Goal: Task Accomplishment & Management: Complete application form

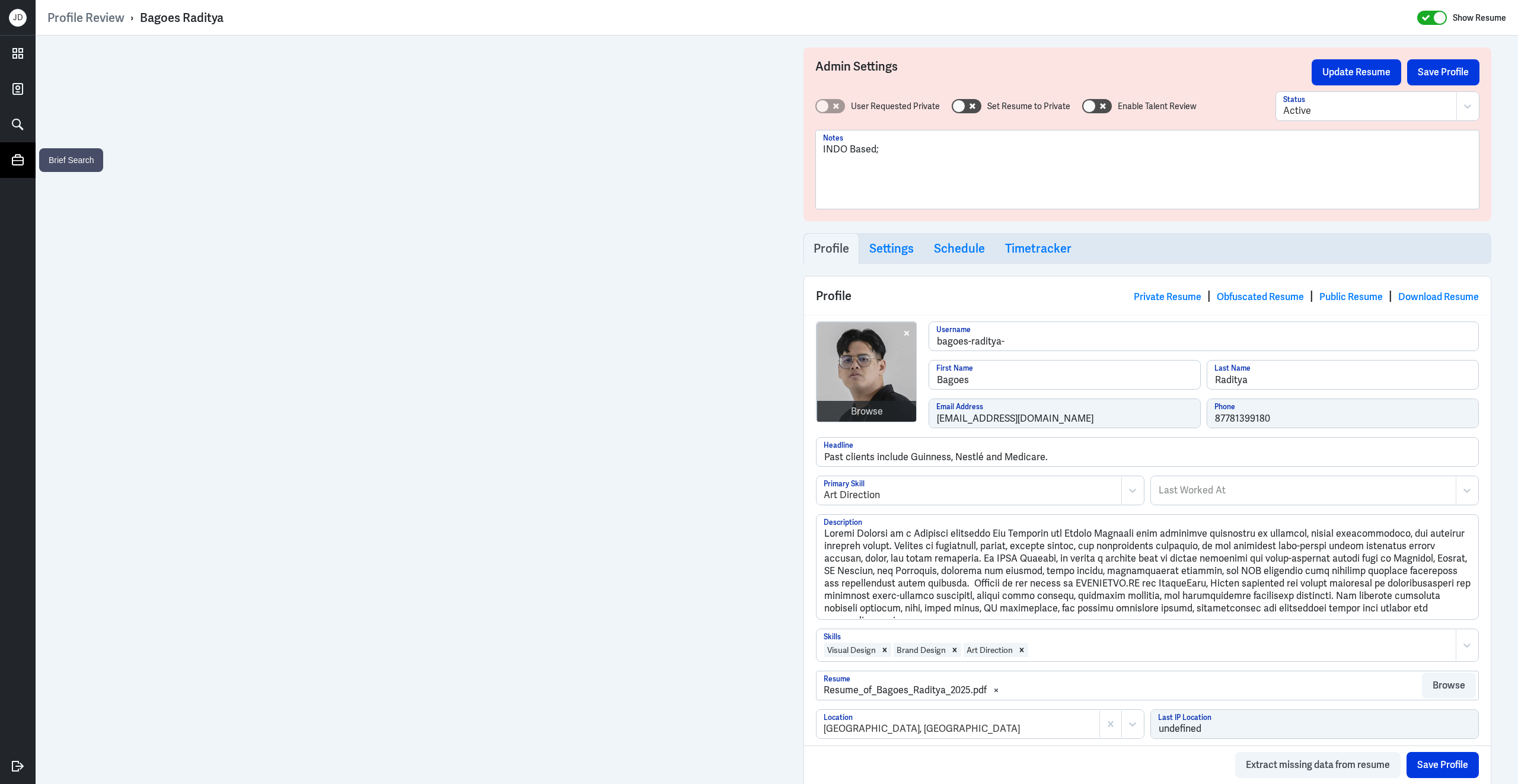
click at [21, 160] on icon at bounding box center [17, 160] width 12 height 11
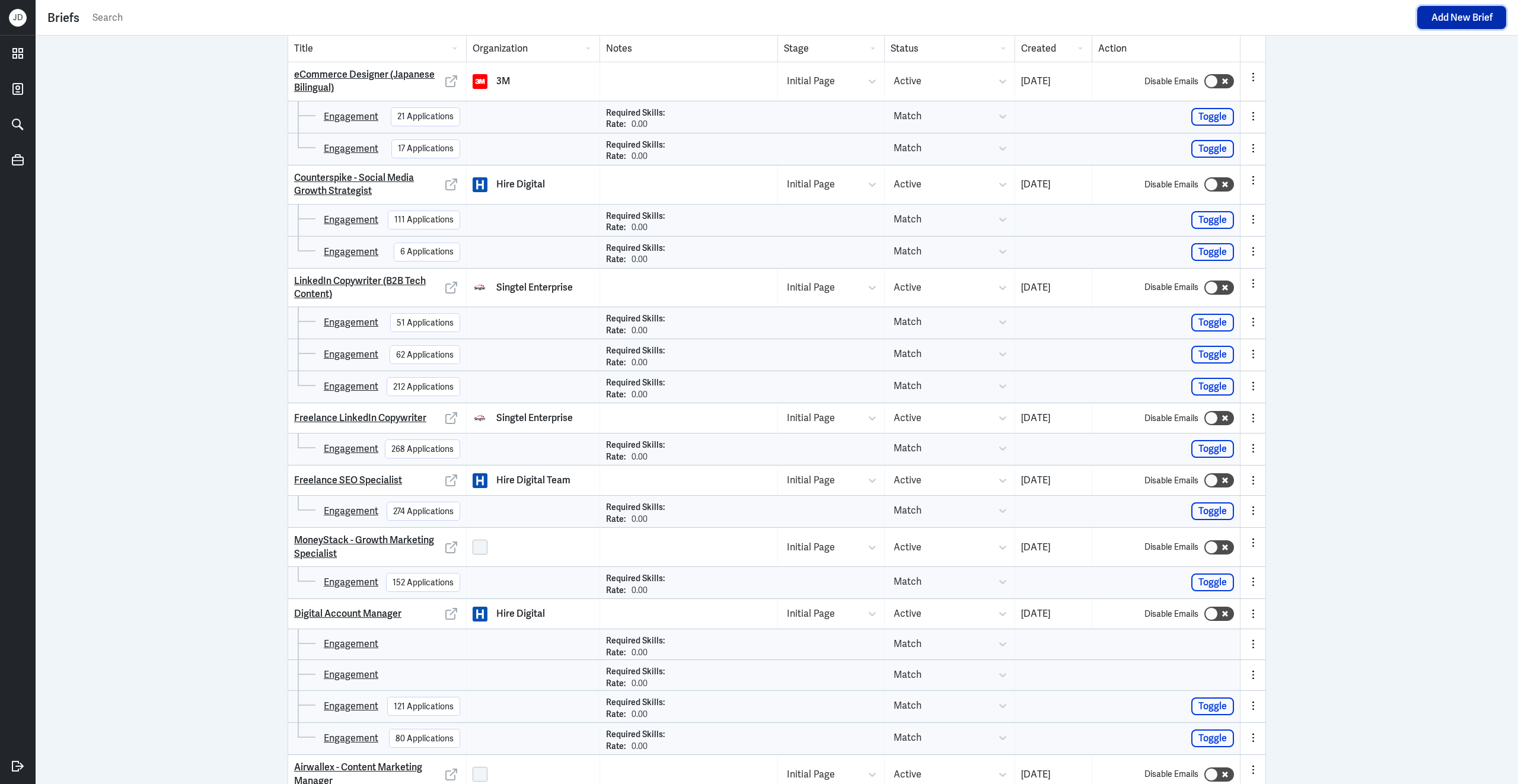
click at [1474, 19] on button "Add New Brief" at bounding box center [1461, 17] width 89 height 23
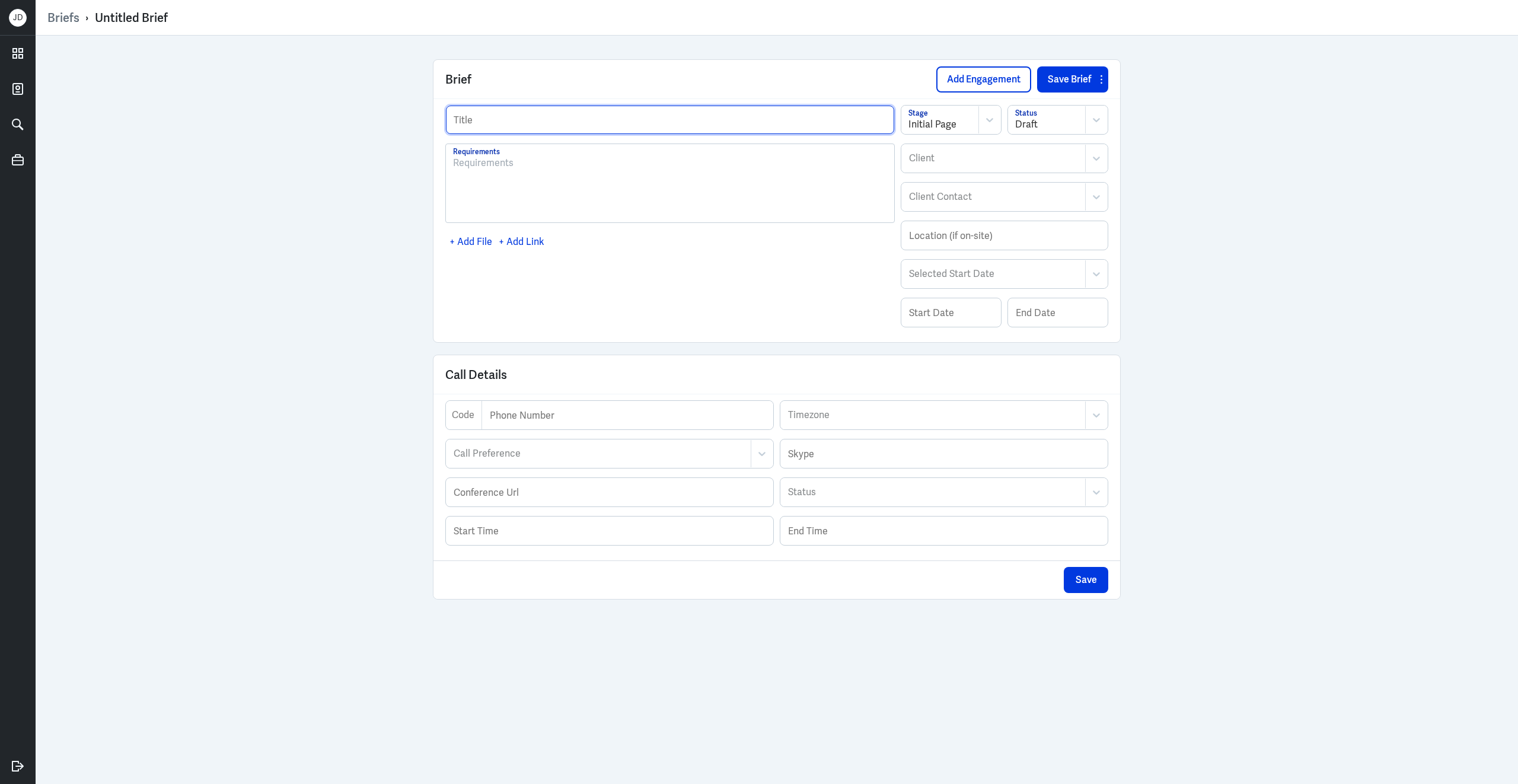
click at [588, 127] on input "text" at bounding box center [670, 119] width 449 height 28
type input "Cornerstone"
click at [956, 165] on div at bounding box center [993, 157] width 171 height 14
type input "H"
click at [1075, 121] on div at bounding box center [1046, 124] width 63 height 14
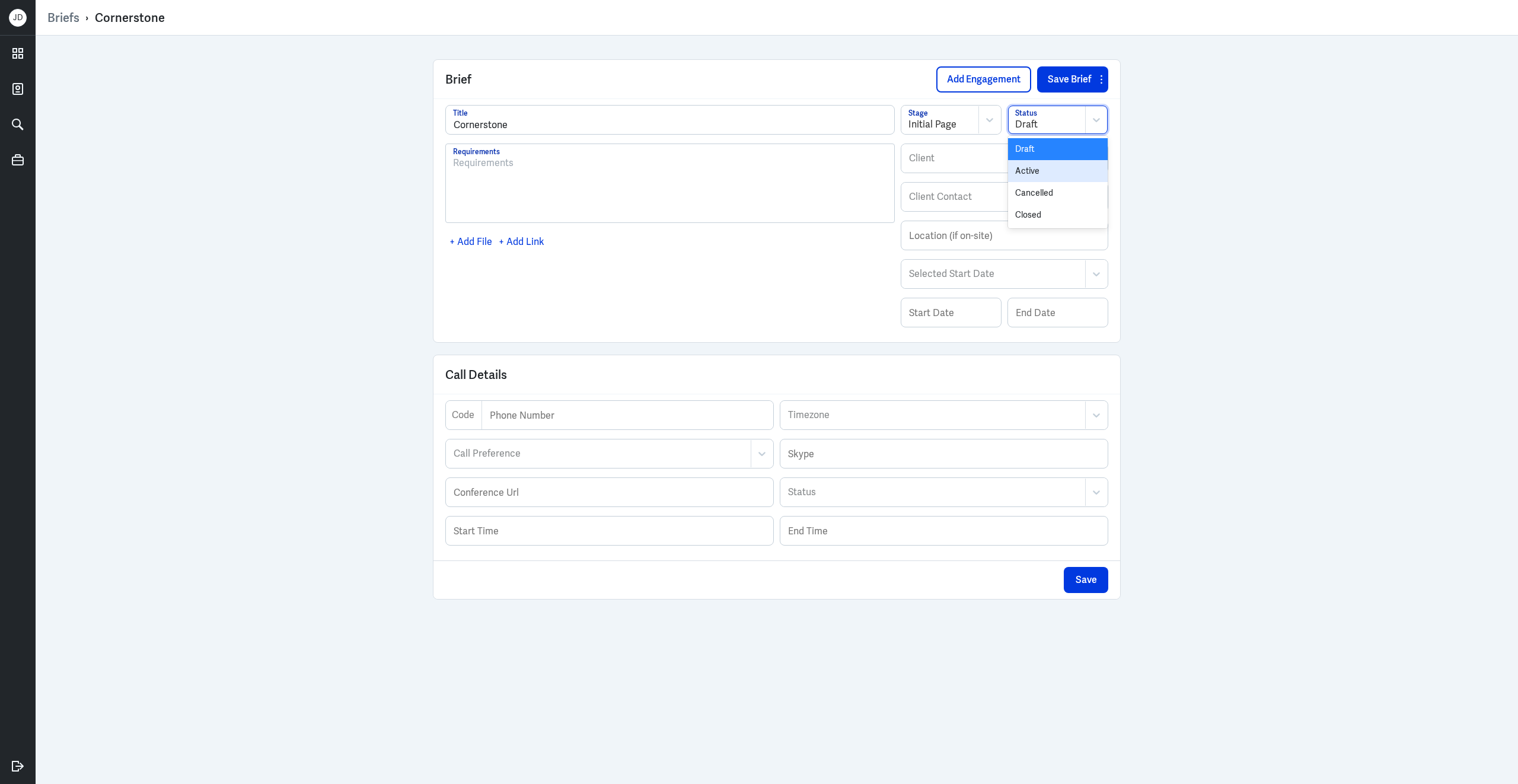
click at [1044, 180] on div "Active" at bounding box center [1057, 171] width 99 height 22
click at [1007, 155] on div at bounding box center [993, 157] width 171 height 14
click at [1007, 155] on div at bounding box center [979, 157] width 144 height 14
type input "Corners"
click at [988, 187] on div "Cornerstone Global Partners" at bounding box center [1004, 187] width 206 height 22
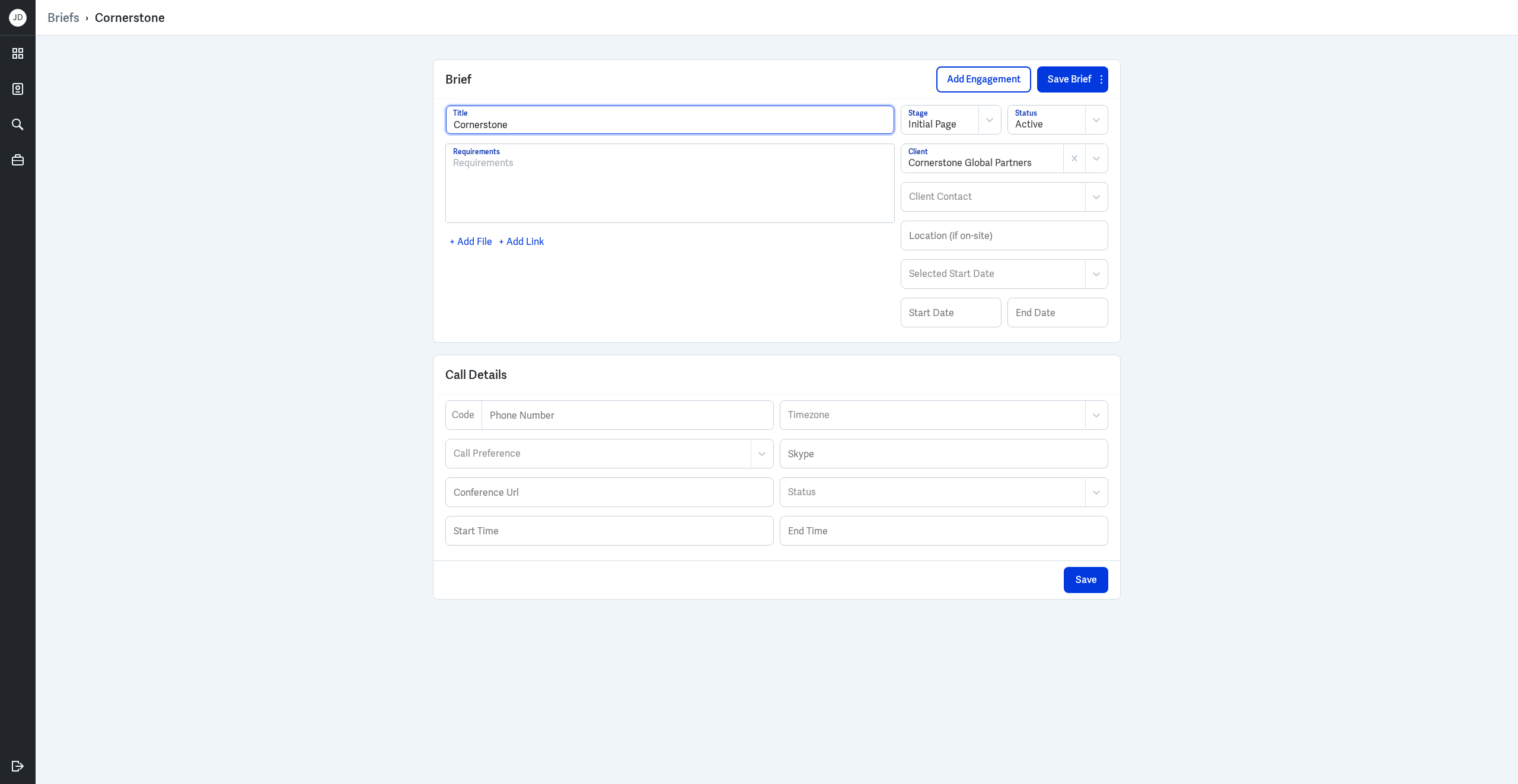
drag, startPoint x: 556, startPoint y: 123, endPoint x: 420, endPoint y: 123, distance: 136.0
click at [421, 123] on div "Brief Add Engagement Save Brief Cornerstone Title Requirements + Add File + Add…" at bounding box center [777, 410] width 712 height 748
type input "Marketing Operations Manager (APJ)"
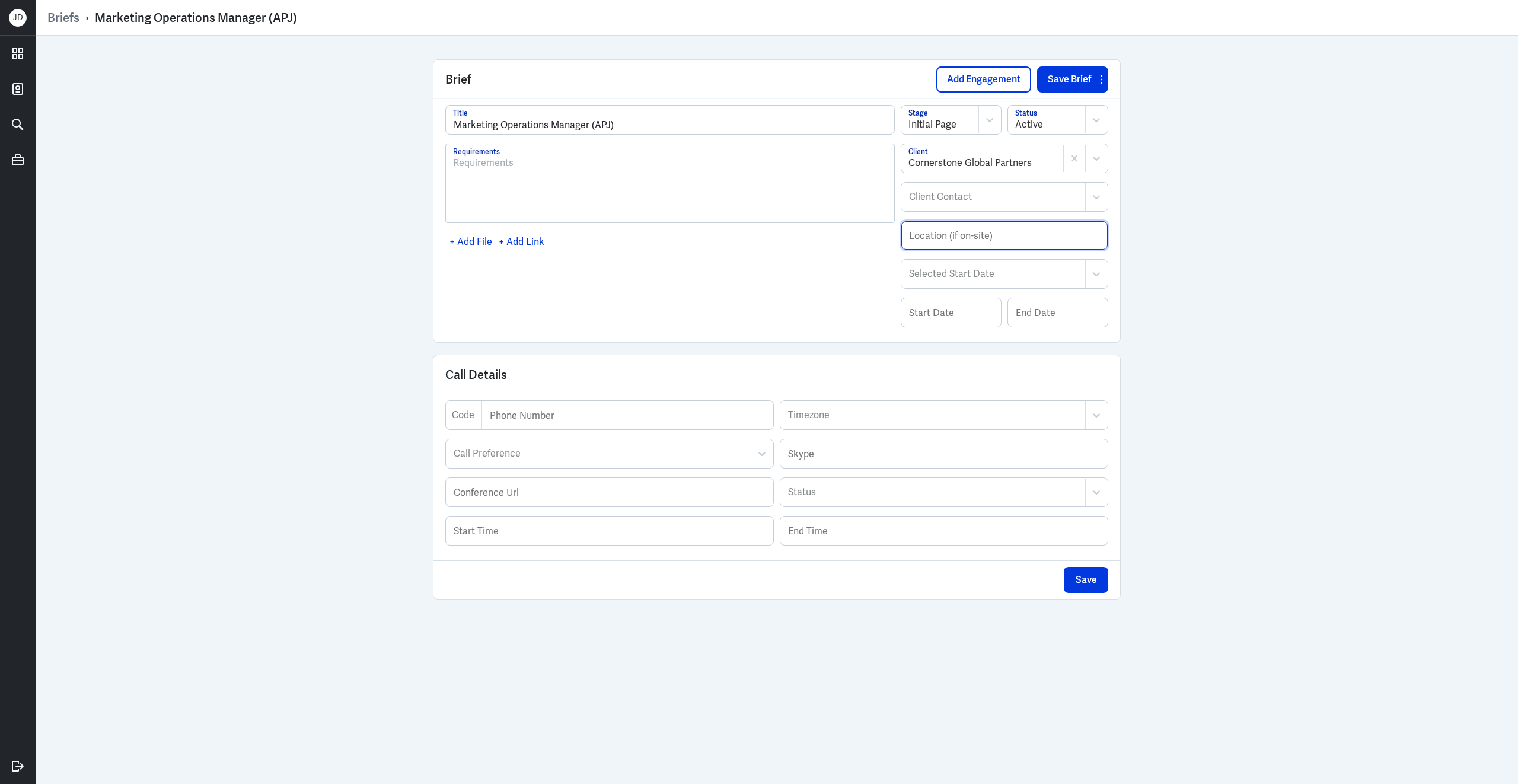
click at [953, 246] on input "text" at bounding box center [1004, 235] width 206 height 28
click at [1058, 85] on button "Save Brief" at bounding box center [1066, 79] width 58 height 26
click at [991, 79] on button "Add Engagement" at bounding box center [983, 79] width 95 height 26
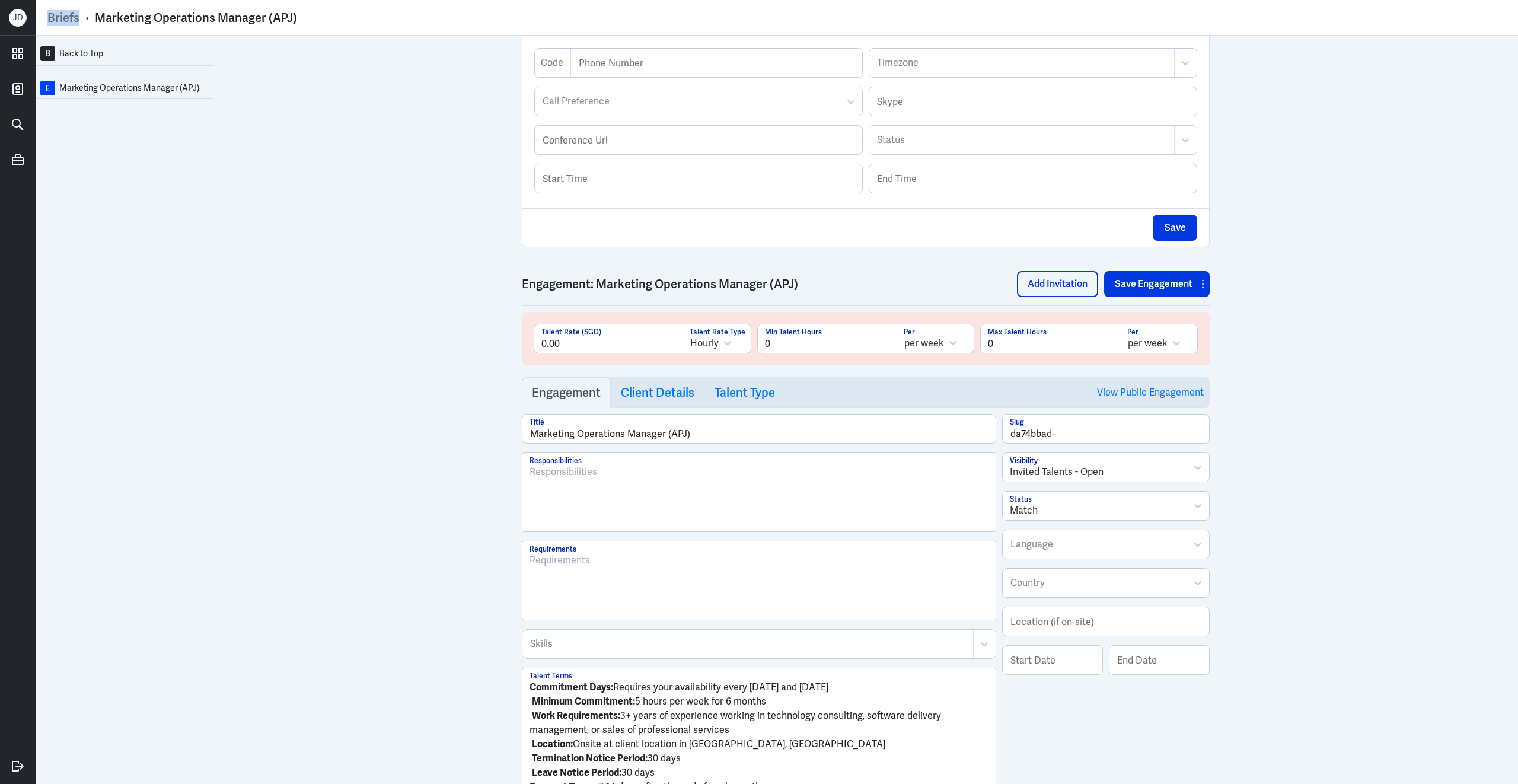
scroll to position [485, 0]
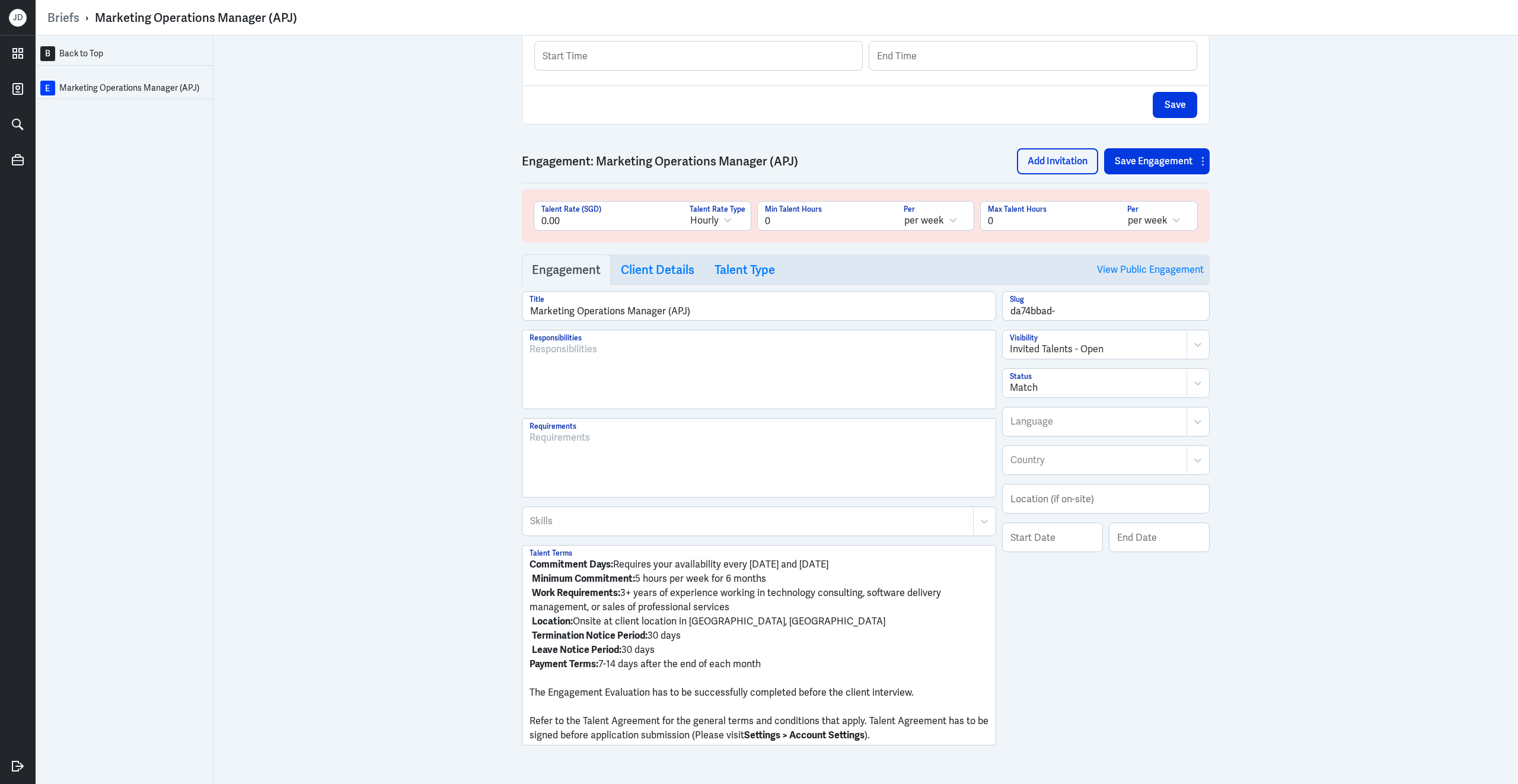
drag, startPoint x: 793, startPoint y: 218, endPoint x: 744, endPoint y: 210, distance: 49.6
click at [744, 210] on div "0.00 Talent Rate (SGD) Hourly Talent Rate Type 0 Min Talent Hours per week Per …" at bounding box center [865, 221] width 664 height 39
type input "30"
drag, startPoint x: 1015, startPoint y: 219, endPoint x: 934, endPoint y: 212, distance: 81.3
click at [934, 212] on div "0.00 Talent Rate (SGD) Hourly Talent Rate Type 30 Min Talent Hours per week Per…" at bounding box center [865, 221] width 664 height 39
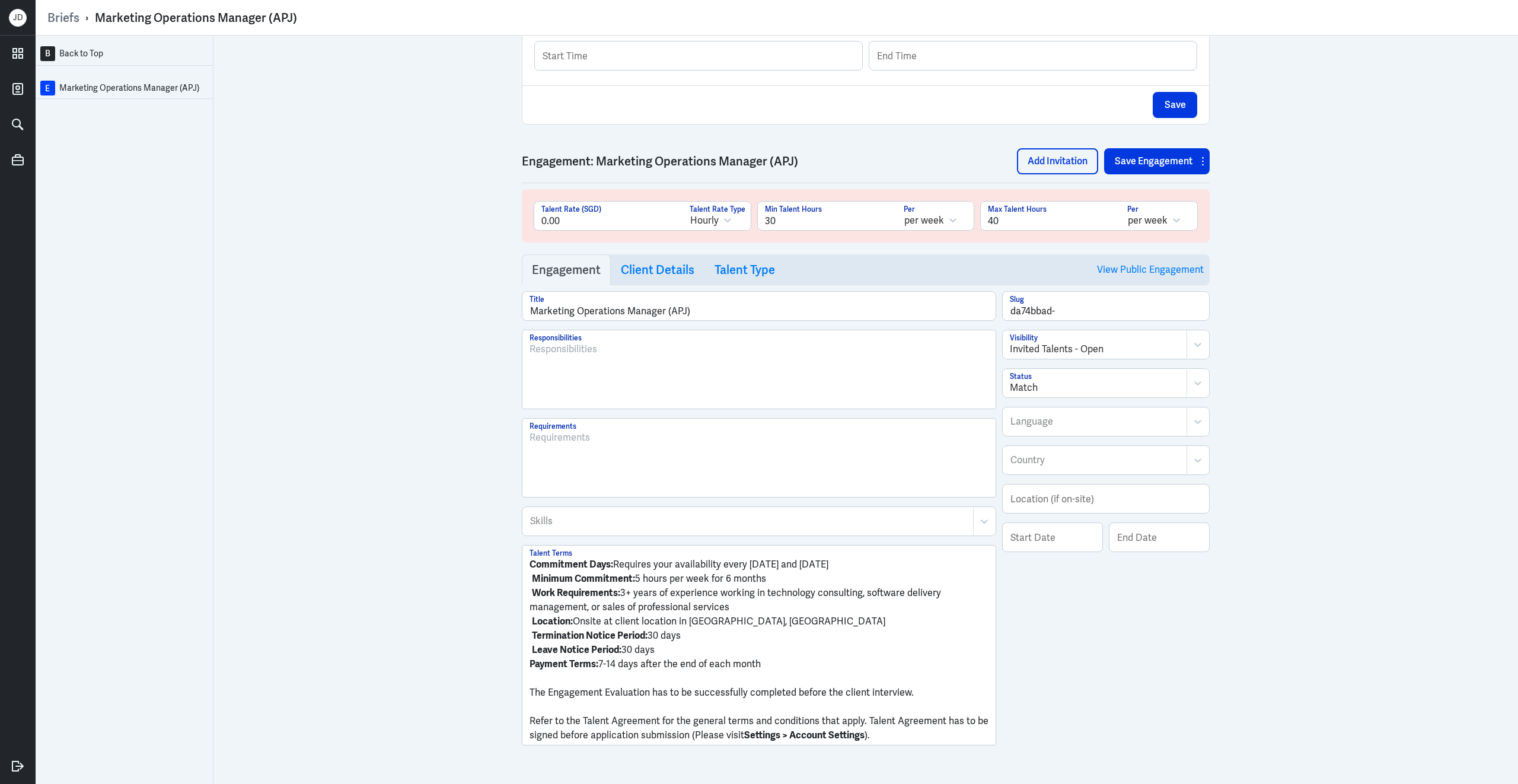
type input "40"
click at [1100, 310] on input "da74bbad-" at bounding box center [1106, 305] width 206 height 28
type input "da74bbad-marketing-ops"
click at [1067, 350] on div at bounding box center [1094, 348] width 170 height 14
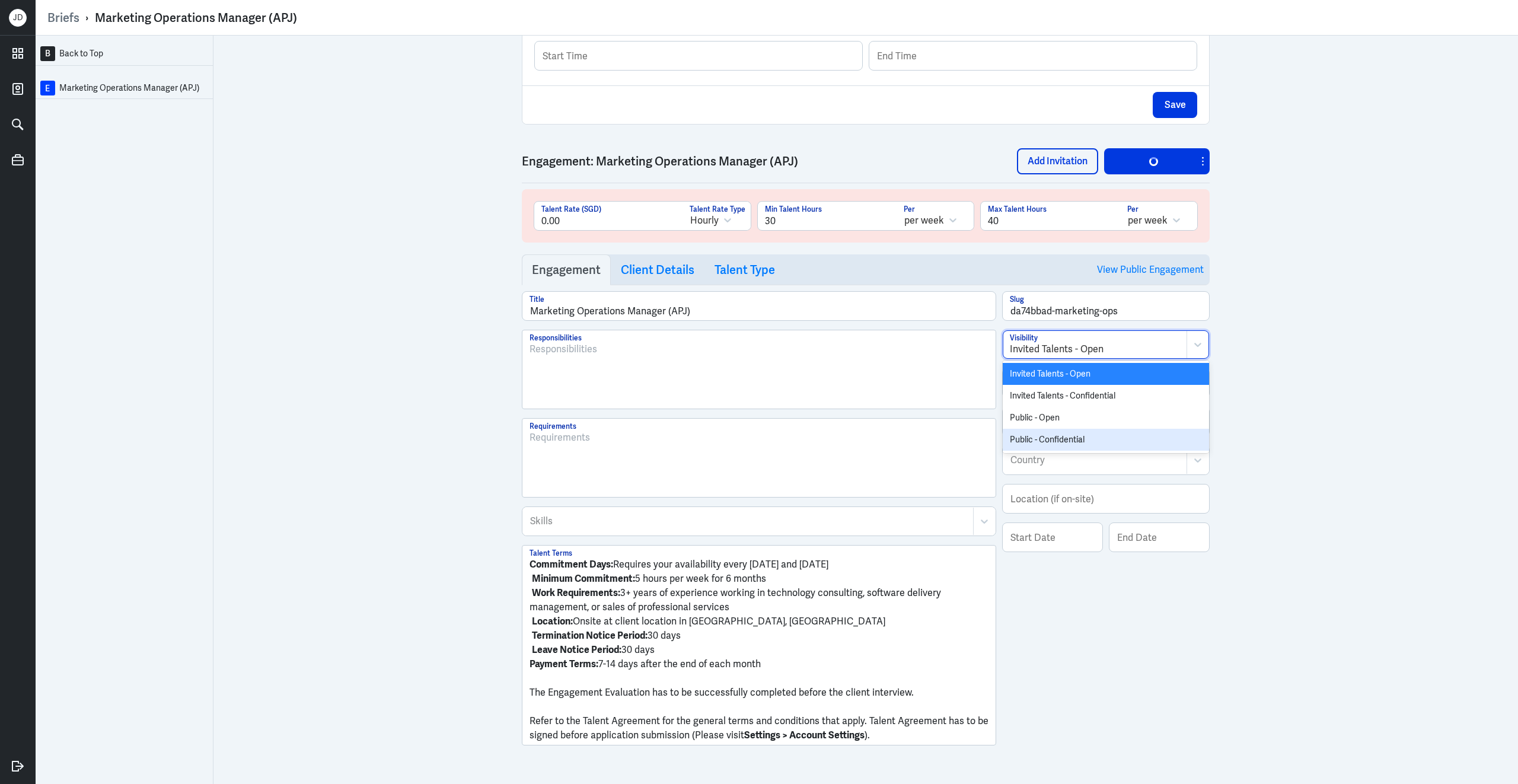
click at [1052, 431] on div "Public - Confidential" at bounding box center [1106, 439] width 206 height 22
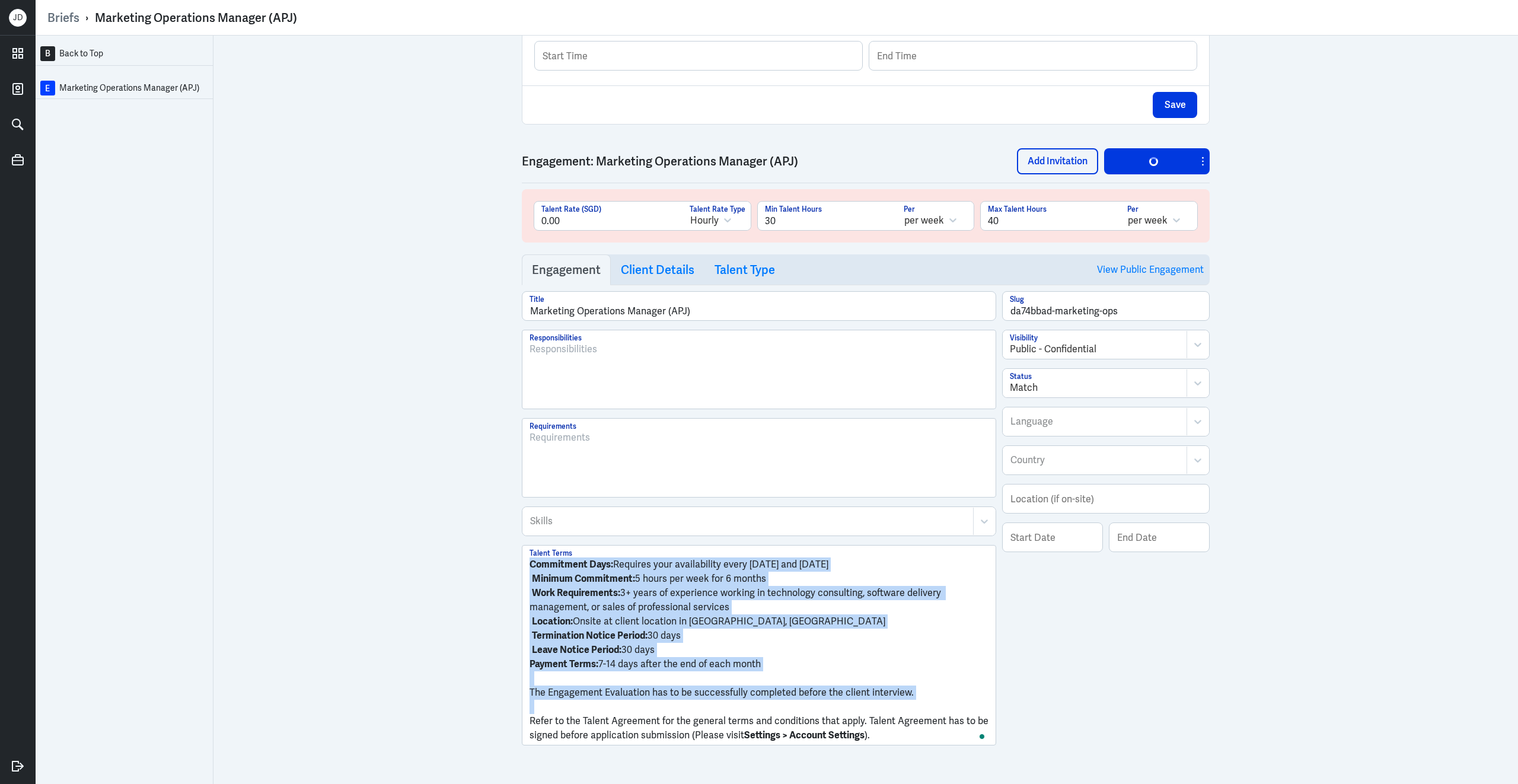
drag, startPoint x: 531, startPoint y: 718, endPoint x: 509, endPoint y: 522, distance: 197.2
click at [509, 522] on div "B Back to Top E Marketing Operations Manager (APJ) Brief Add Engagement Save Br…" at bounding box center [777, 410] width 1482 height 748
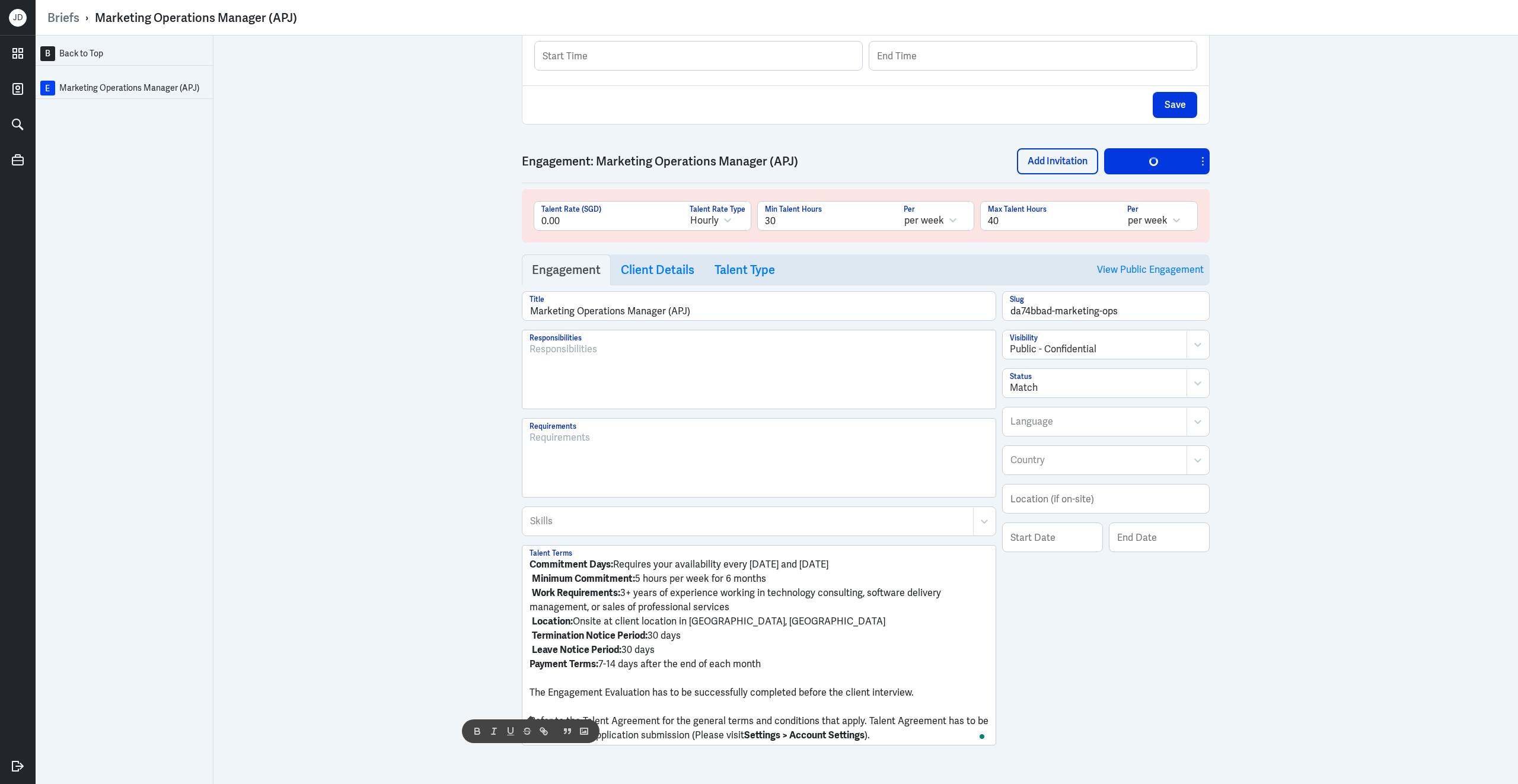
scroll to position [434, 0]
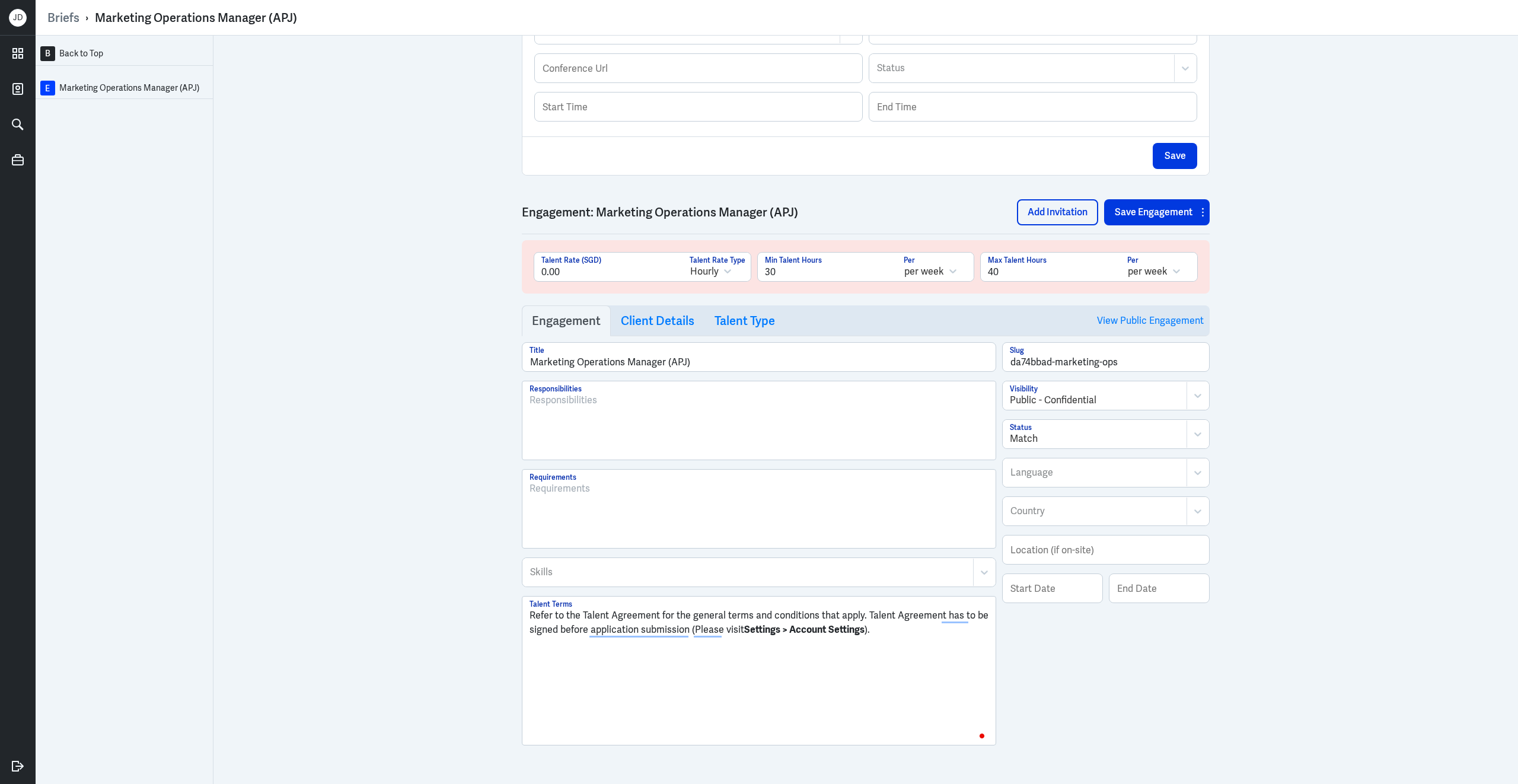
click at [1052, 517] on div at bounding box center [1095, 510] width 171 height 14
type input "Austra"
click at [1061, 545] on div "Australia" at bounding box center [1106, 540] width 206 height 22
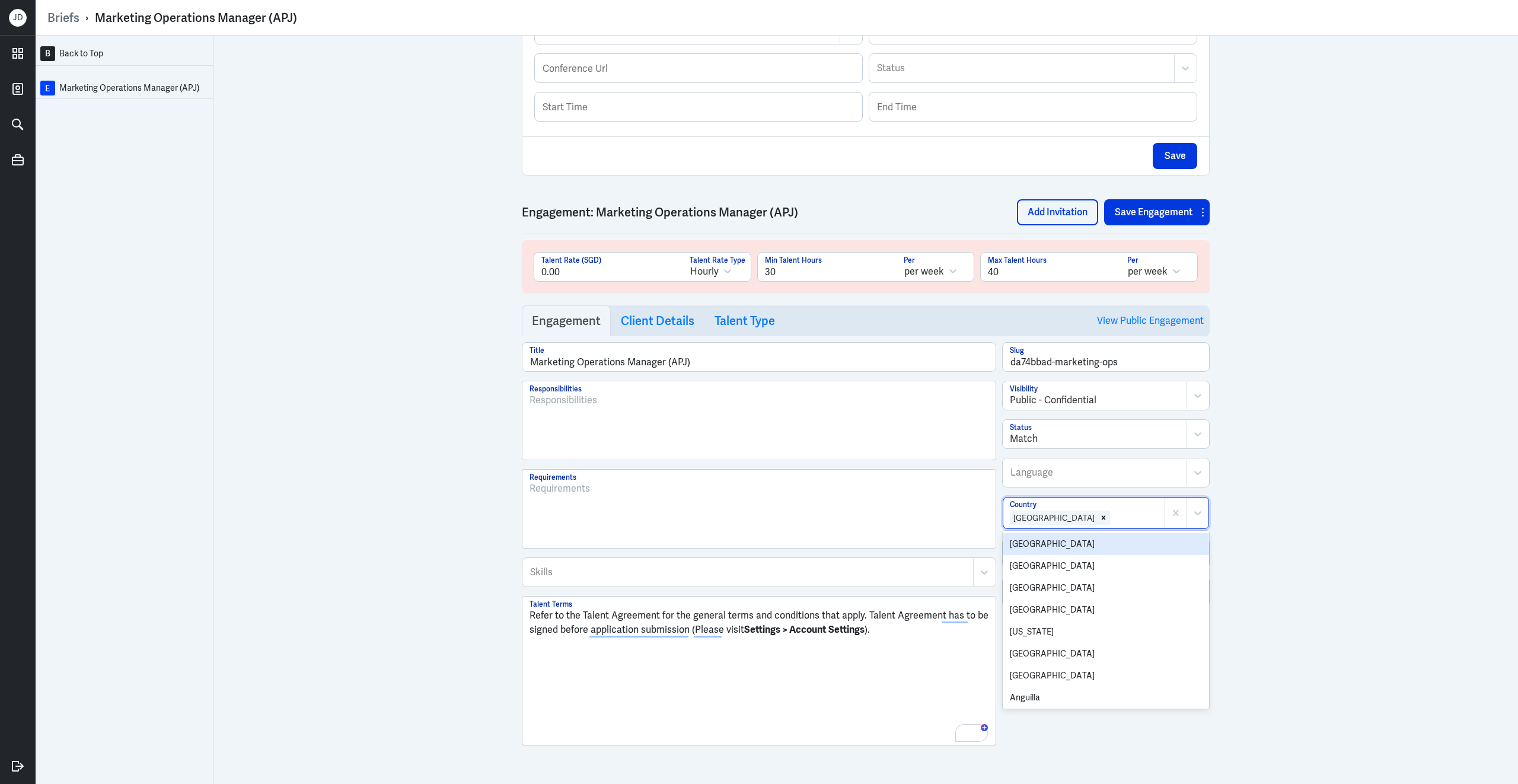
click at [1346, 514] on div "B Back to Top E Marketing Operations Manager (APJ) Brief Add Engagement Save Br…" at bounding box center [777, 410] width 1482 height 748
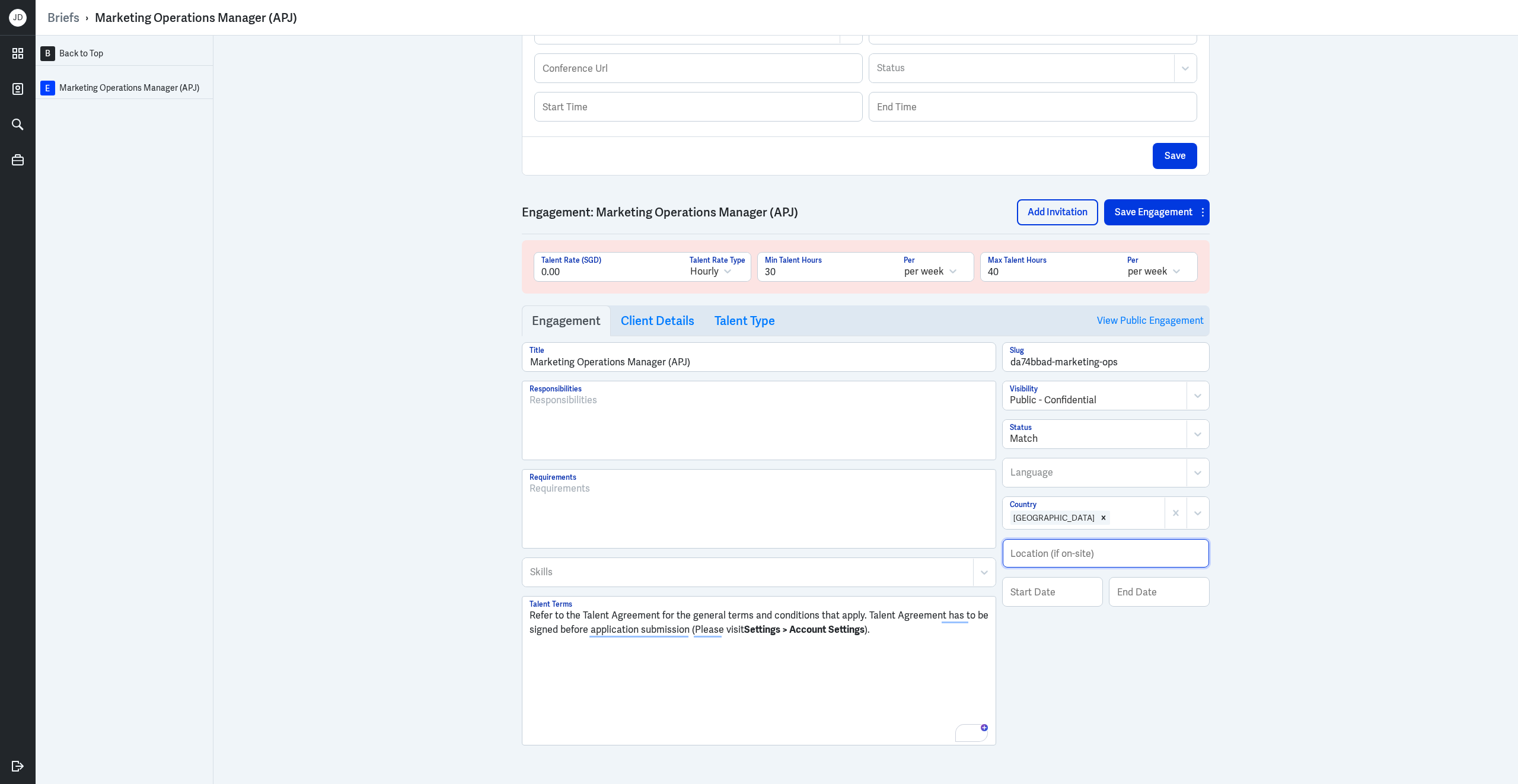
click at [1070, 559] on input "text" at bounding box center [1106, 552] width 206 height 28
type input "R"
type input "Sydney (Remote)"
click at [1068, 597] on input at bounding box center [1053, 591] width 99 height 28
click at [1134, 620] on span "Next Month" at bounding box center [1134, 621] width 0 height 17
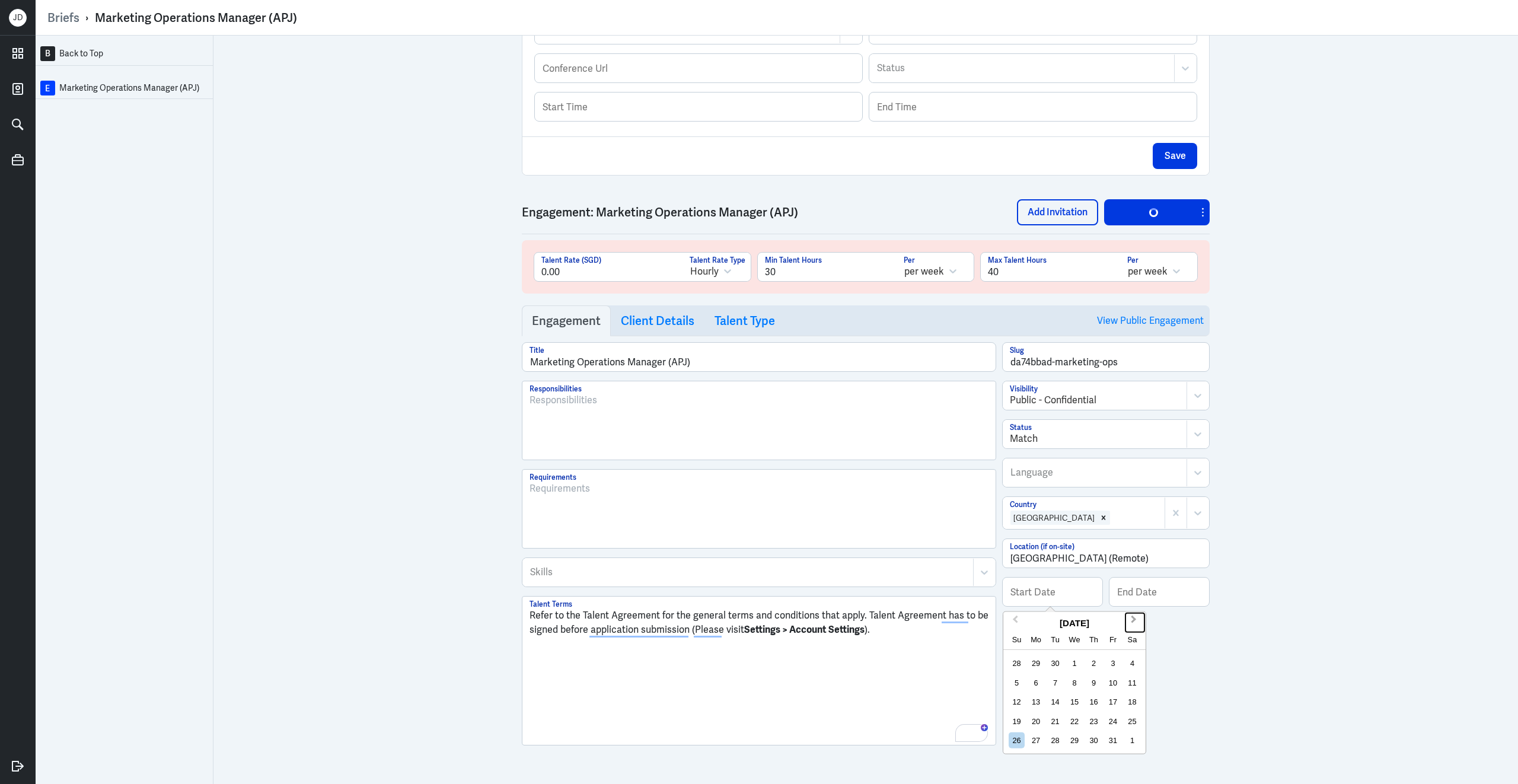
click at [1134, 620] on span "Next Month" at bounding box center [1134, 621] width 0 height 17
click at [1015, 687] on div "4" at bounding box center [1016, 681] width 16 height 16
type input "01/04/2026"
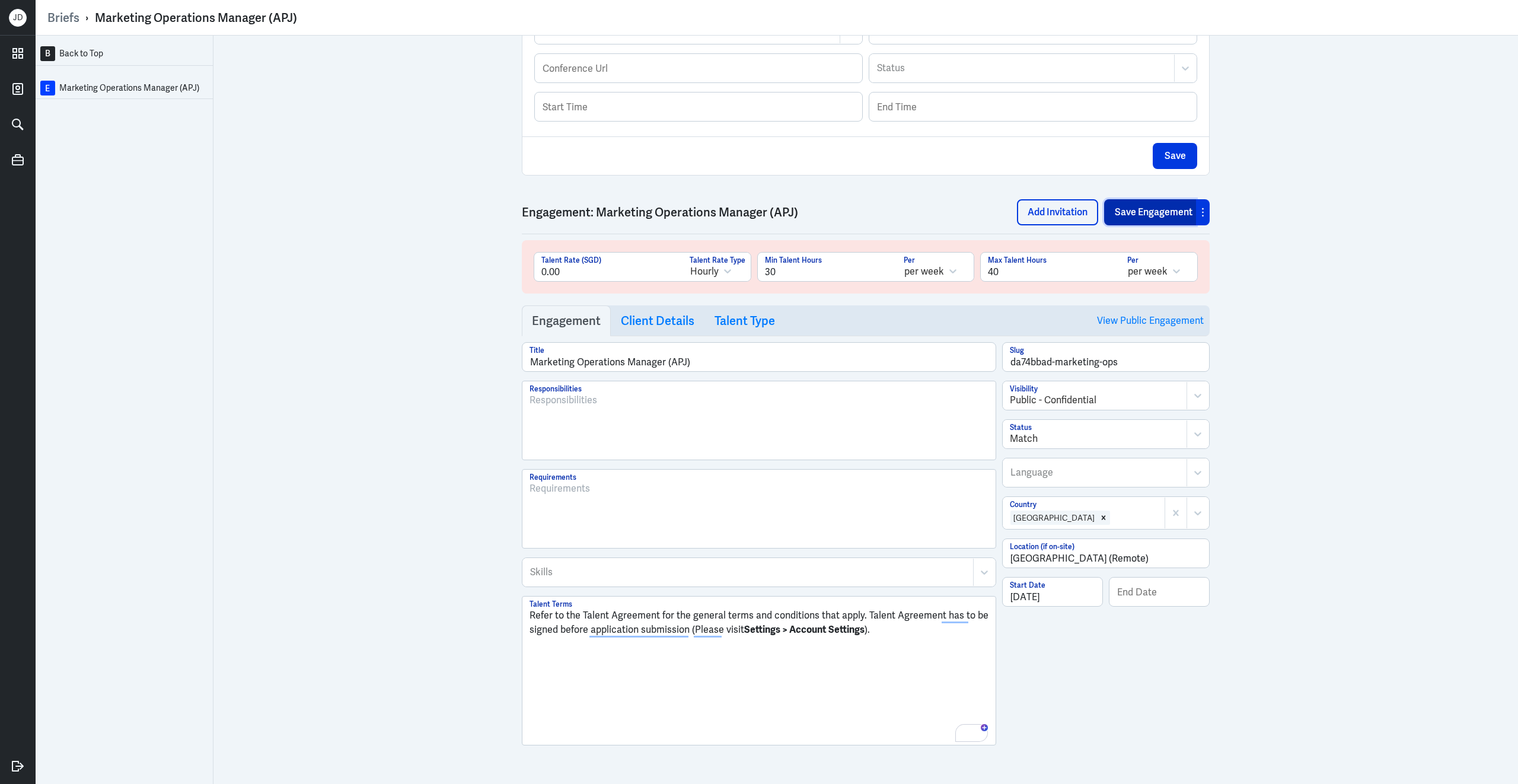
click at [1167, 213] on button "Save Engagement" at bounding box center [1150, 212] width 92 height 26
click at [684, 430] on div at bounding box center [759, 426] width 459 height 64
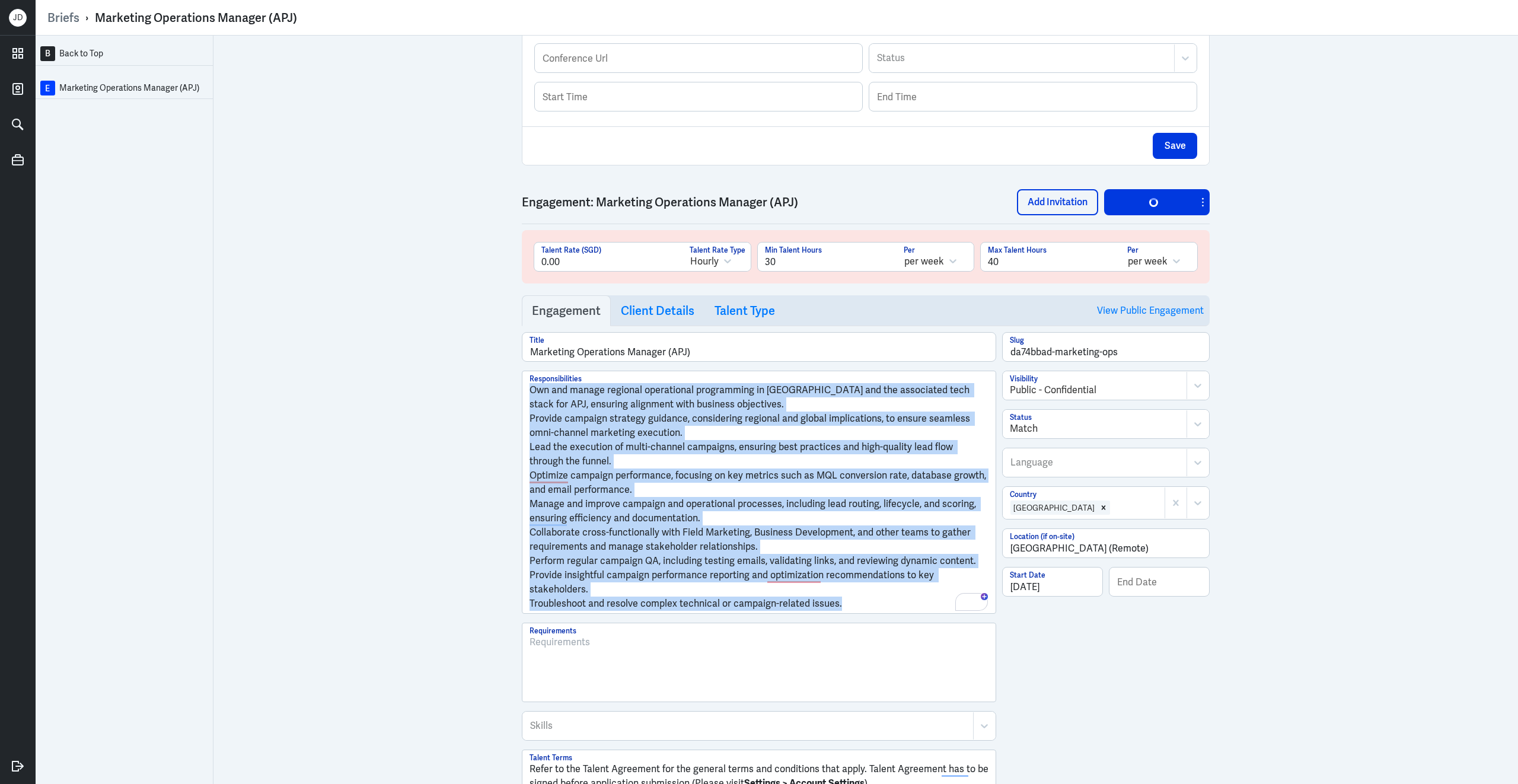
click at [524, 398] on div "Briefs › Marketing Operations Manager (APJ) B Back to Top E Marketing Operation…" at bounding box center [777, 392] width 1482 height 784
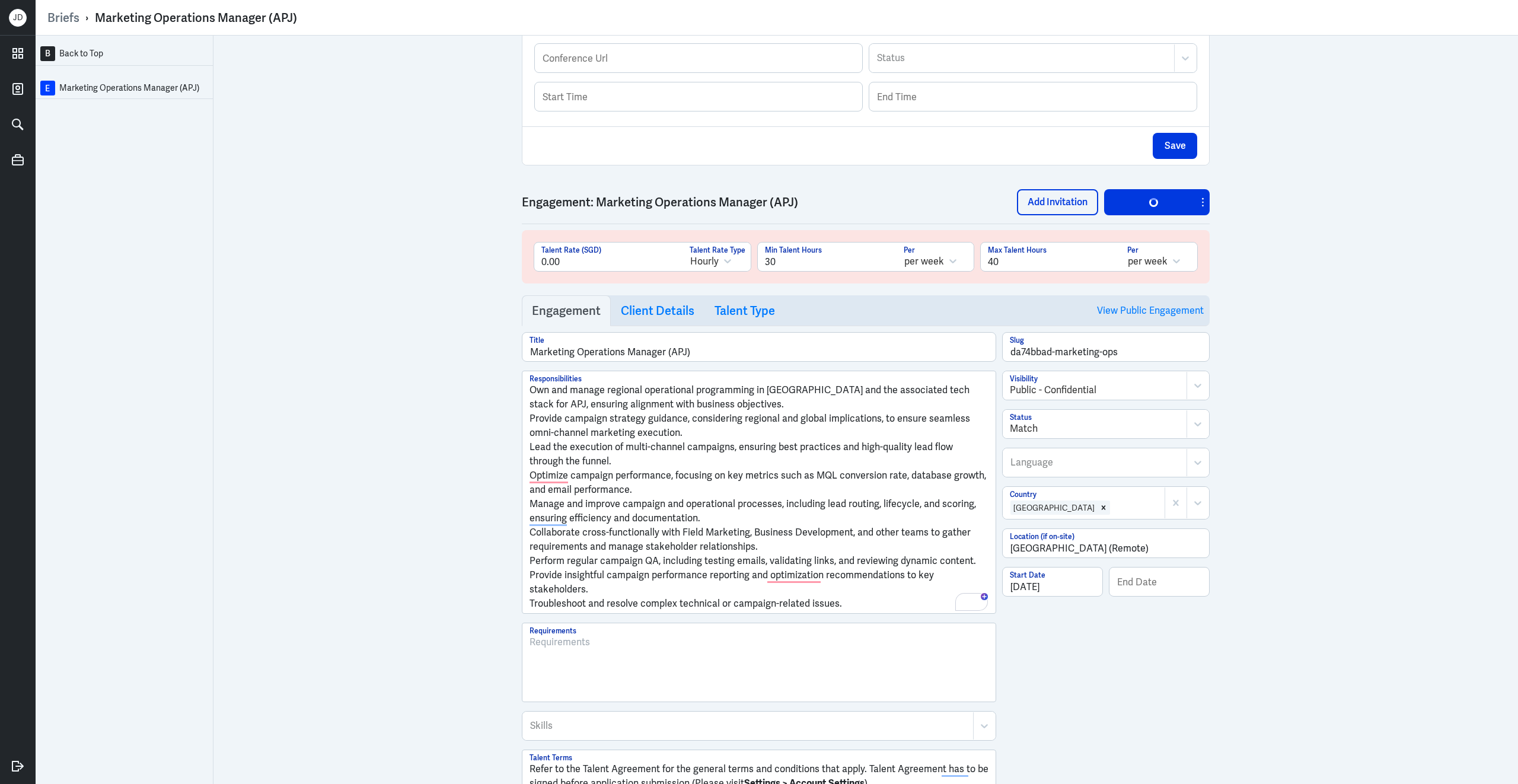
click at [535, 399] on p "Own and manage regional operational programming in Marketo and the associated t…" at bounding box center [759, 397] width 459 height 28
click at [531, 399] on p "Own and manage regional operational programming in Marketo and the associated t…" at bounding box center [759, 397] width 459 height 28
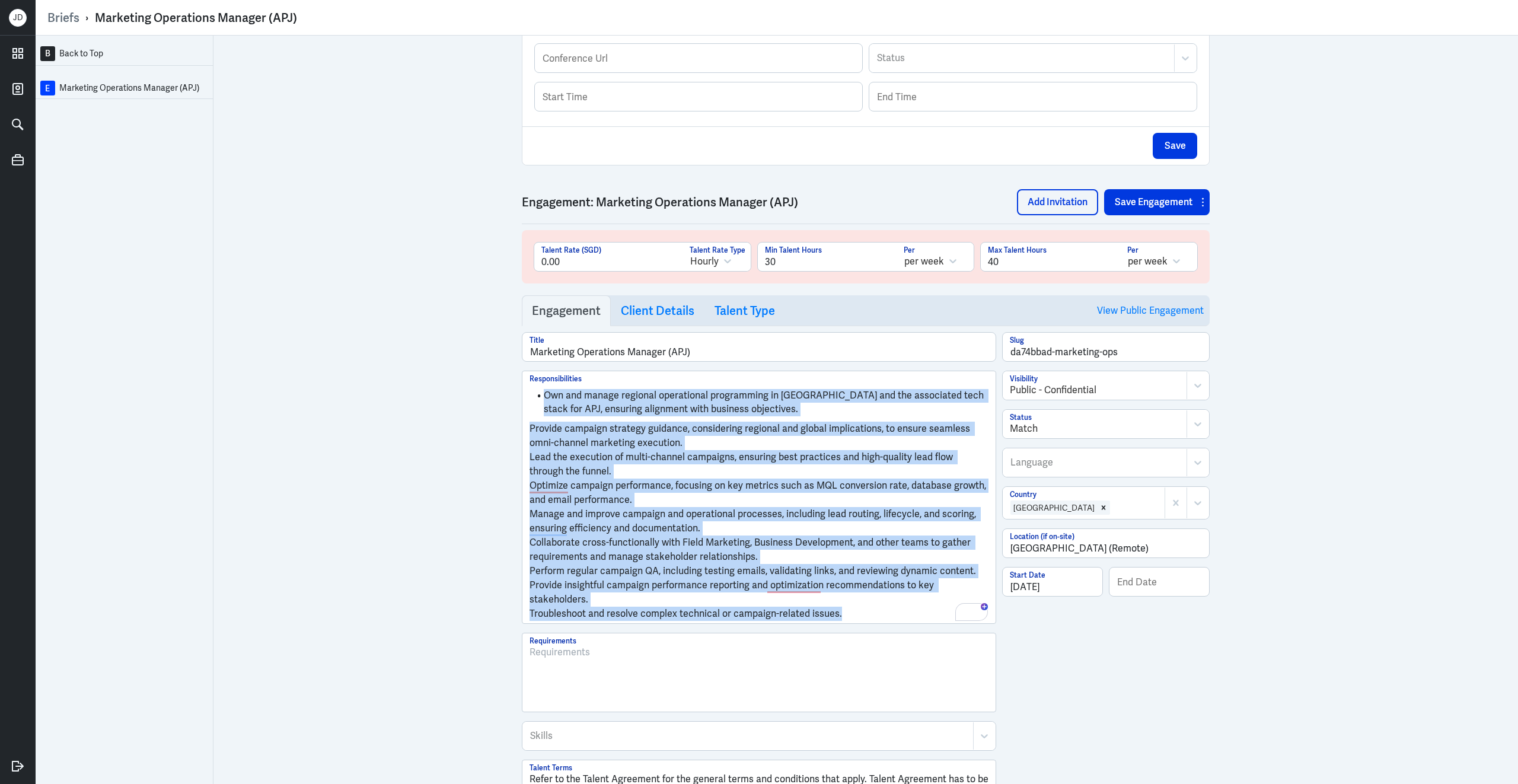
drag, startPoint x: 849, startPoint y: 620, endPoint x: 478, endPoint y: 327, distance: 472.7
click at [478, 327] on div "B Back to Top E Marketing Operations Manager (APJ) Brief Add Engagement Save Br…" at bounding box center [777, 410] width 1482 height 748
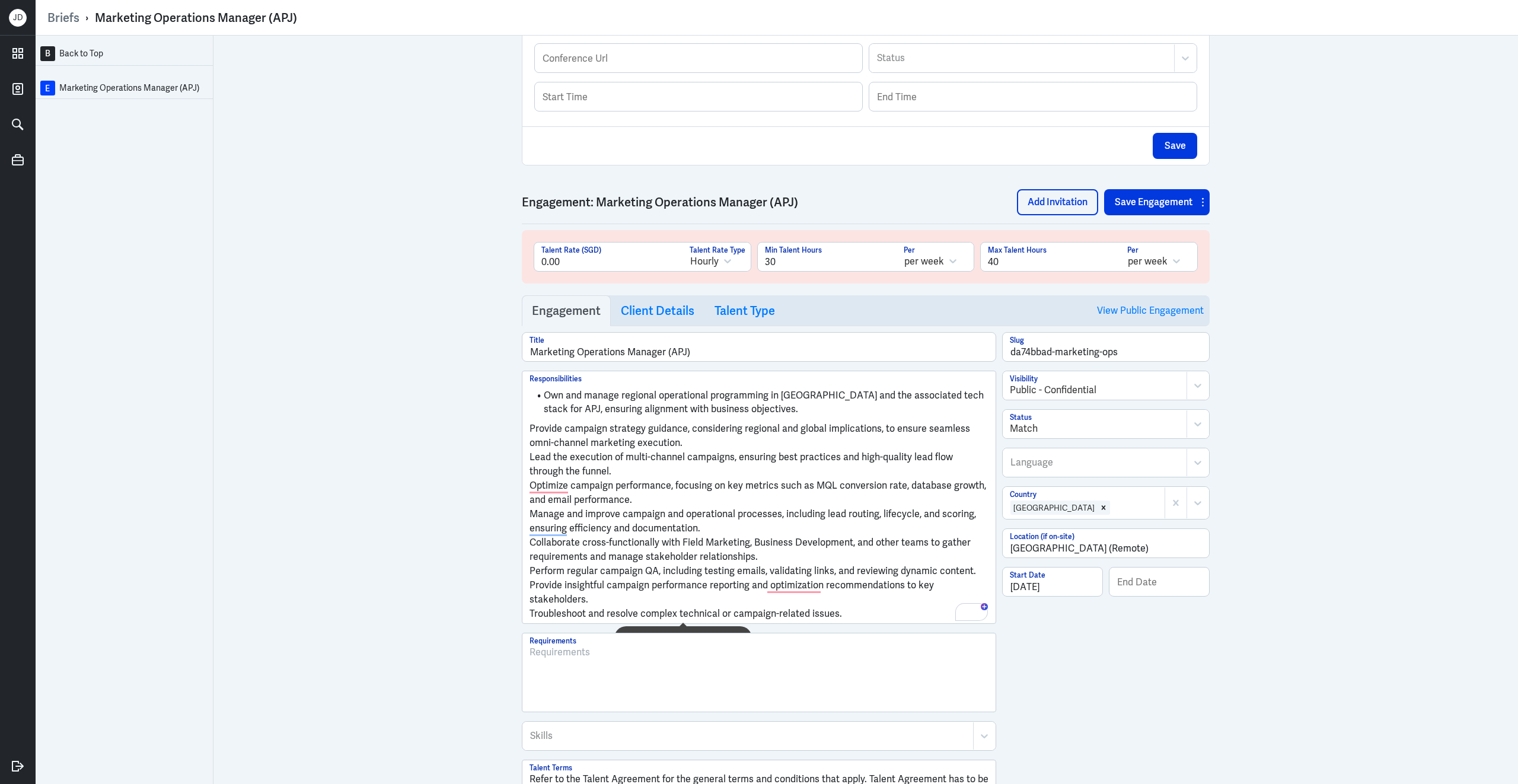
scroll to position [0, 0]
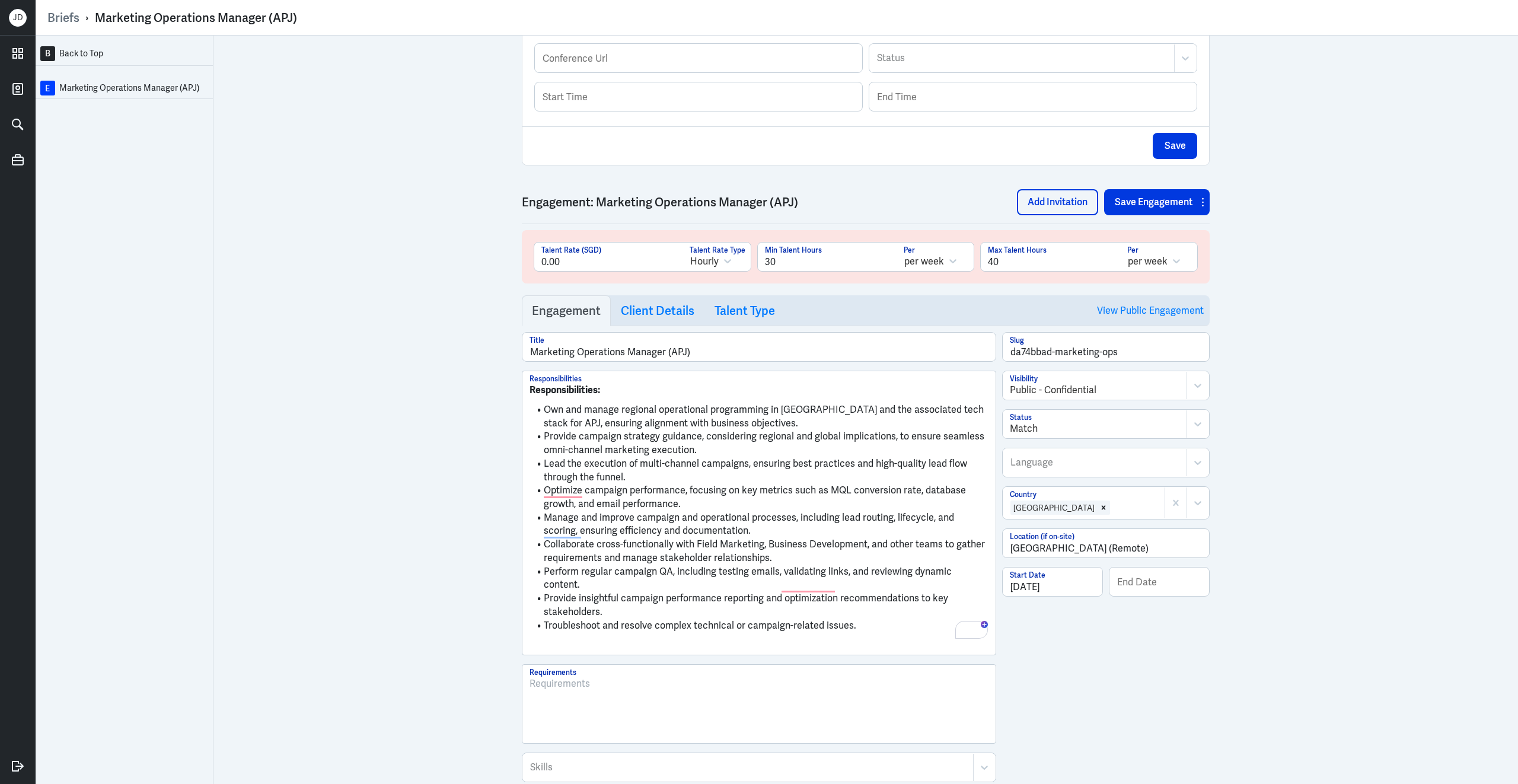
click at [537, 641] on p "To enrich screen reader interactions, please activate Accessibility in Grammarl…" at bounding box center [759, 644] width 459 height 14
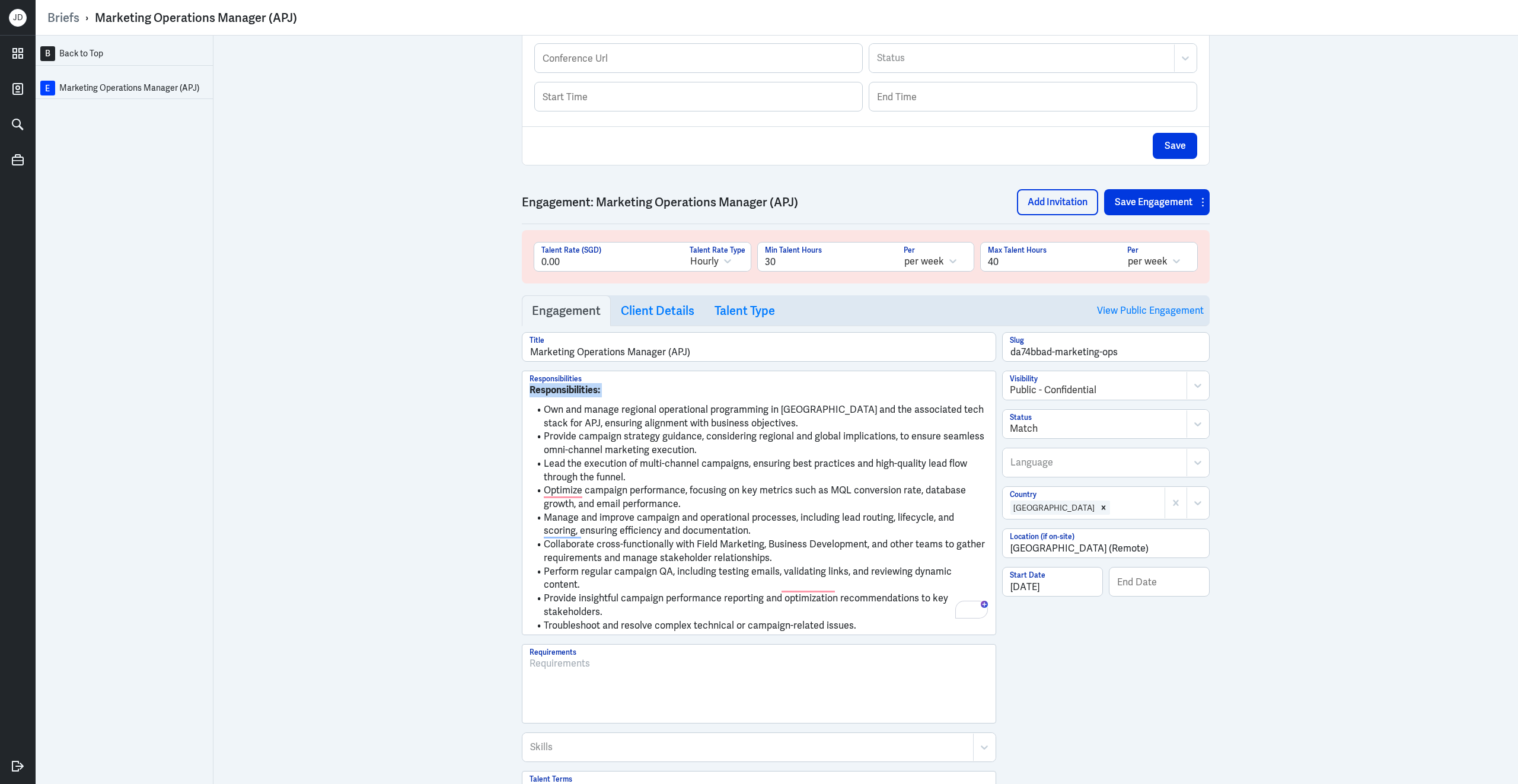
drag, startPoint x: 545, startPoint y: 418, endPoint x: 497, endPoint y: 369, distance: 68.6
click at [497, 369] on div "B Back to Top E Marketing Operations Manager (APJ) Brief Add Engagement Save Br…" at bounding box center [777, 410] width 1482 height 748
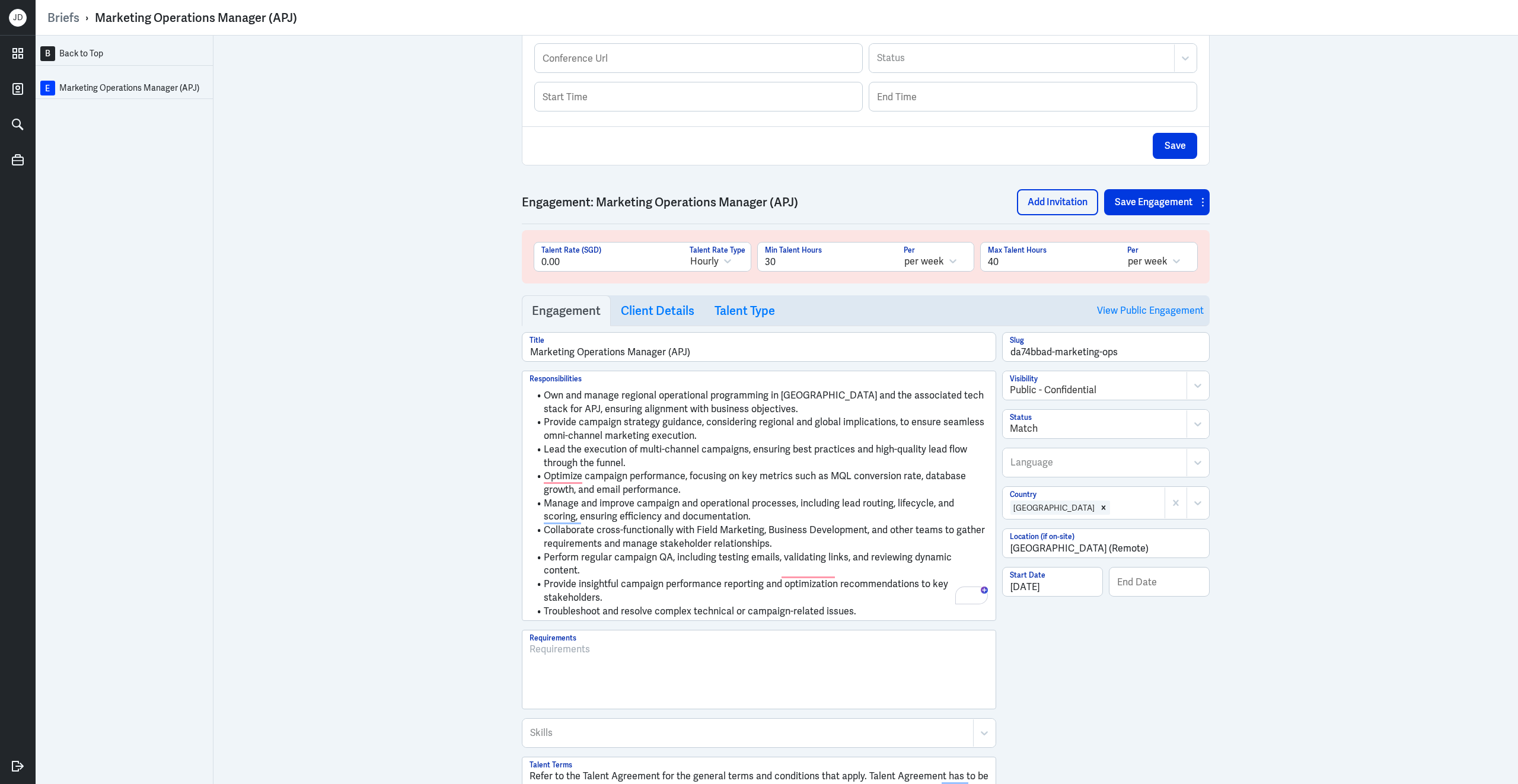
click at [725, 669] on div at bounding box center [759, 674] width 459 height 64
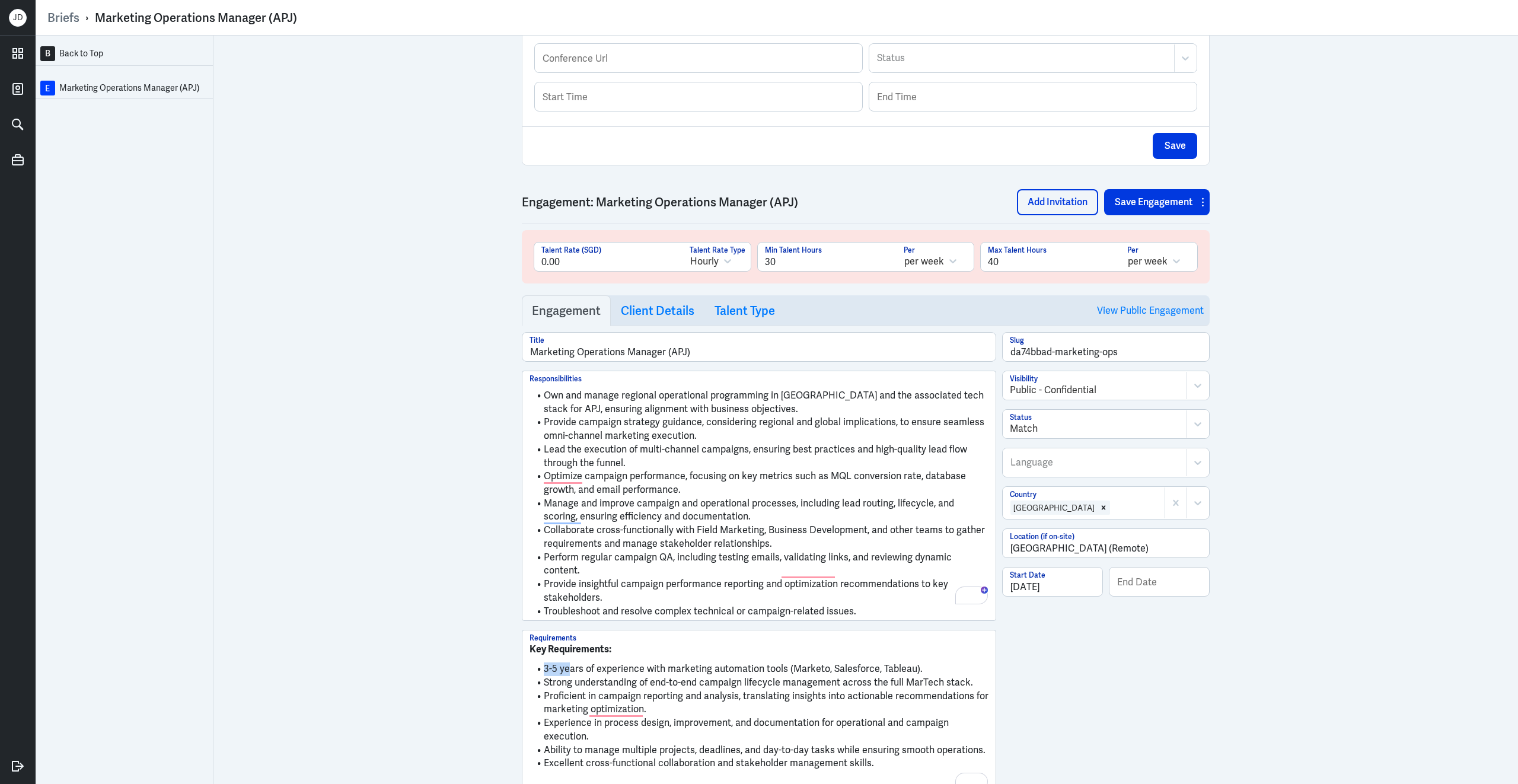
scroll to position [434, 0]
drag, startPoint x: 544, startPoint y: 665, endPoint x: 554, endPoint y: 664, distance: 10.0
click at [554, 664] on li "3-5 years of experience with marketing automation tools (Marketo, Salesforce, T…" at bounding box center [759, 668] width 459 height 14
drag, startPoint x: 544, startPoint y: 662, endPoint x: 523, endPoint y: 636, distance: 33.4
click at [523, 636] on div "Key Requirements: At least 5 years of experience with marketing automation tool…" at bounding box center [759, 711] width 474 height 163
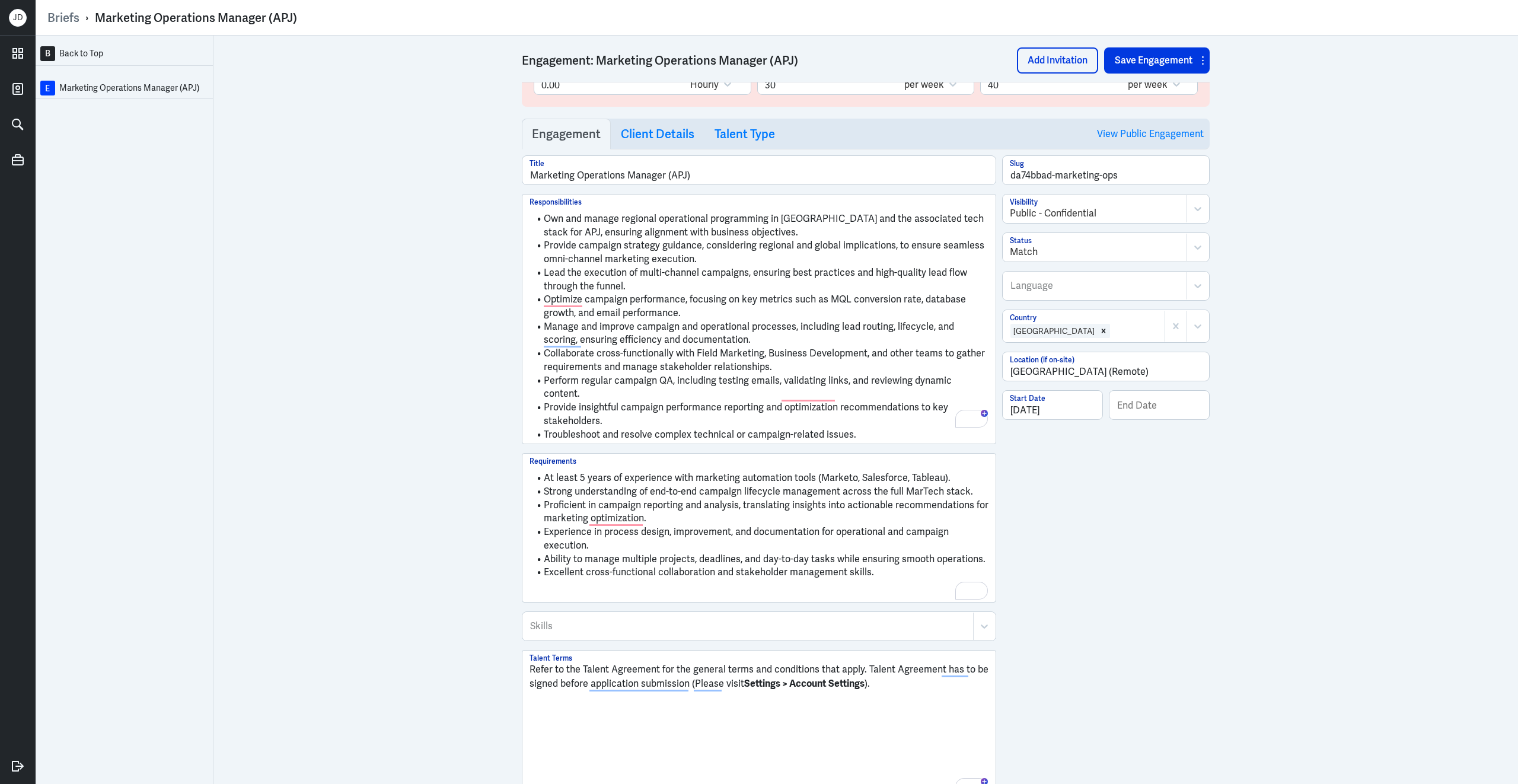
scroll to position [660, 0]
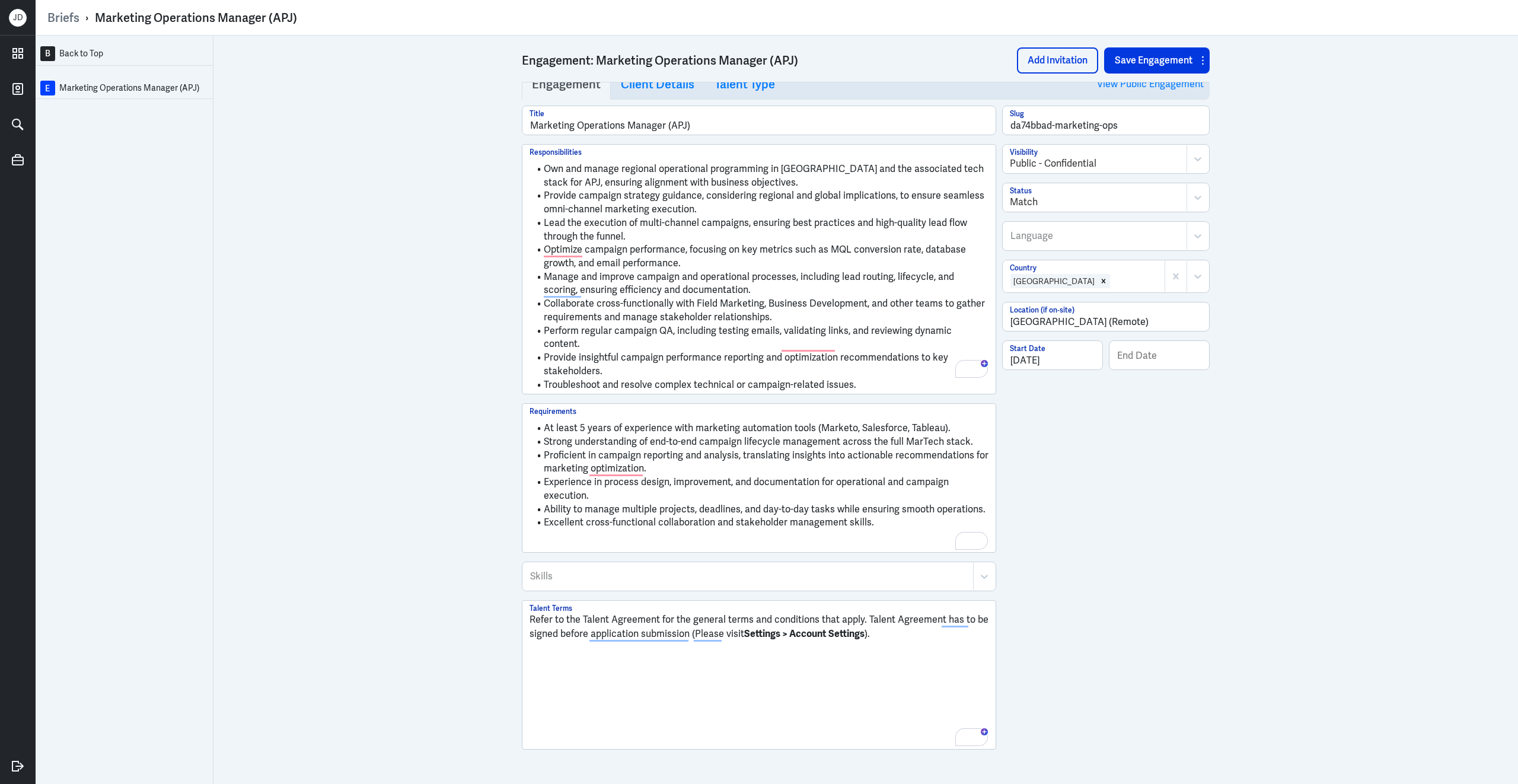
click at [731, 540] on p "To enrich screen reader interactions, please activate Accessibility in Grammarl…" at bounding box center [759, 541] width 459 height 14
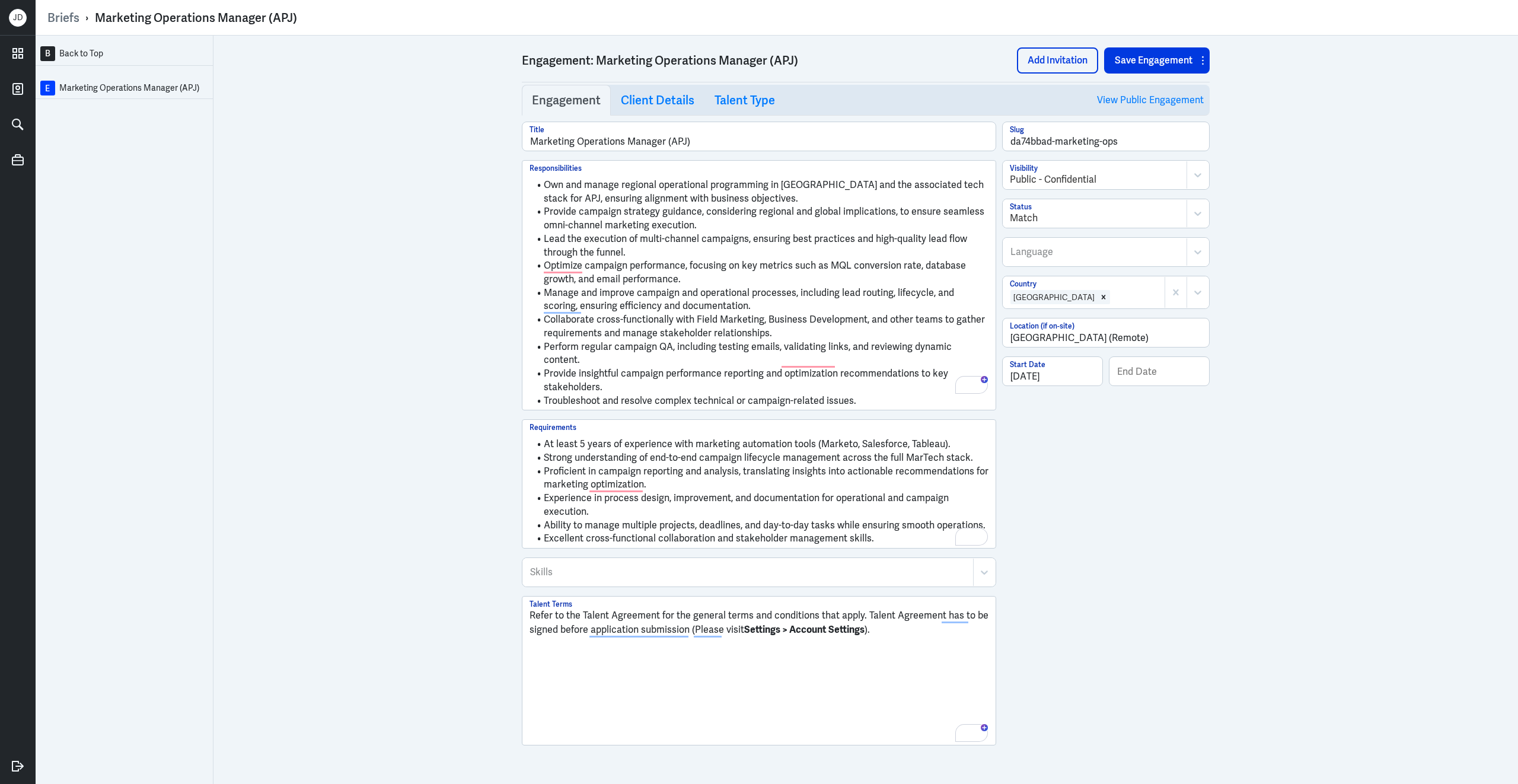
scroll to position [641, 0]
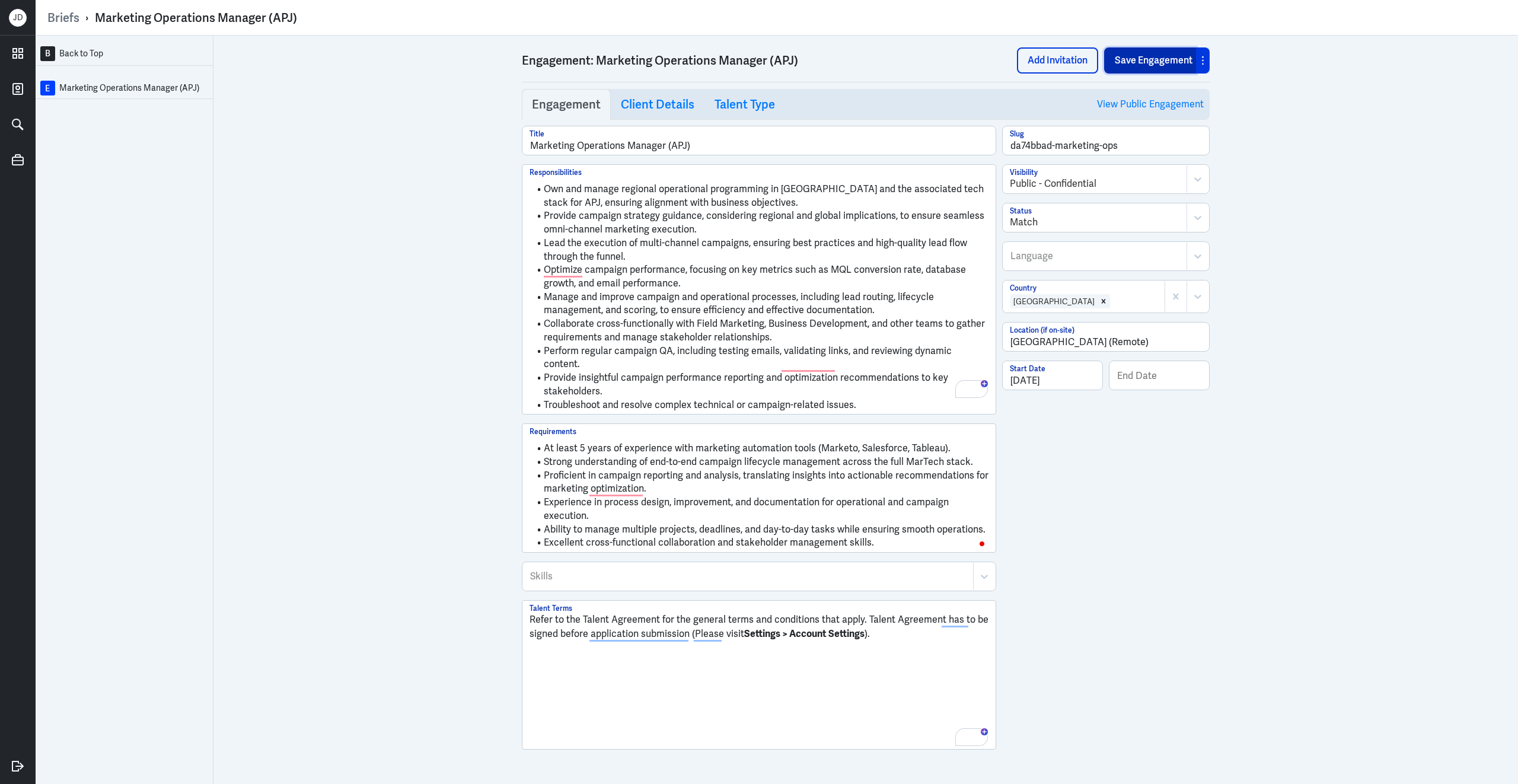
click at [1142, 66] on button "Save Engagement" at bounding box center [1150, 61] width 92 height 26
click at [1135, 61] on button "Save Engagement" at bounding box center [1150, 61] width 92 height 26
click at [639, 119] on link "Client Details" at bounding box center [657, 105] width 94 height 31
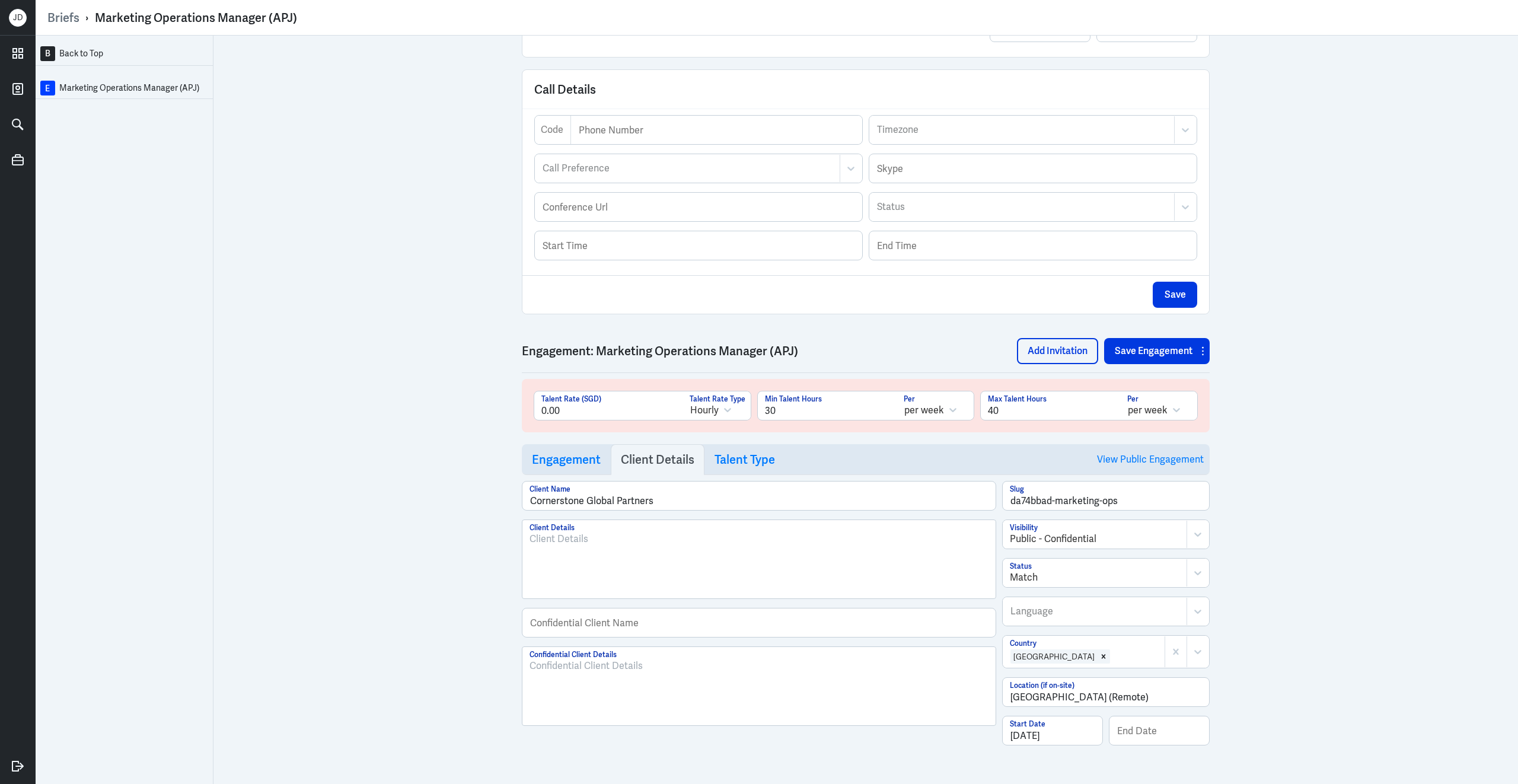
scroll to position [164, 0]
click at [606, 687] on div "To enrich screen reader interactions, please activate Accessibility in Grammarl…" at bounding box center [759, 691] width 459 height 64
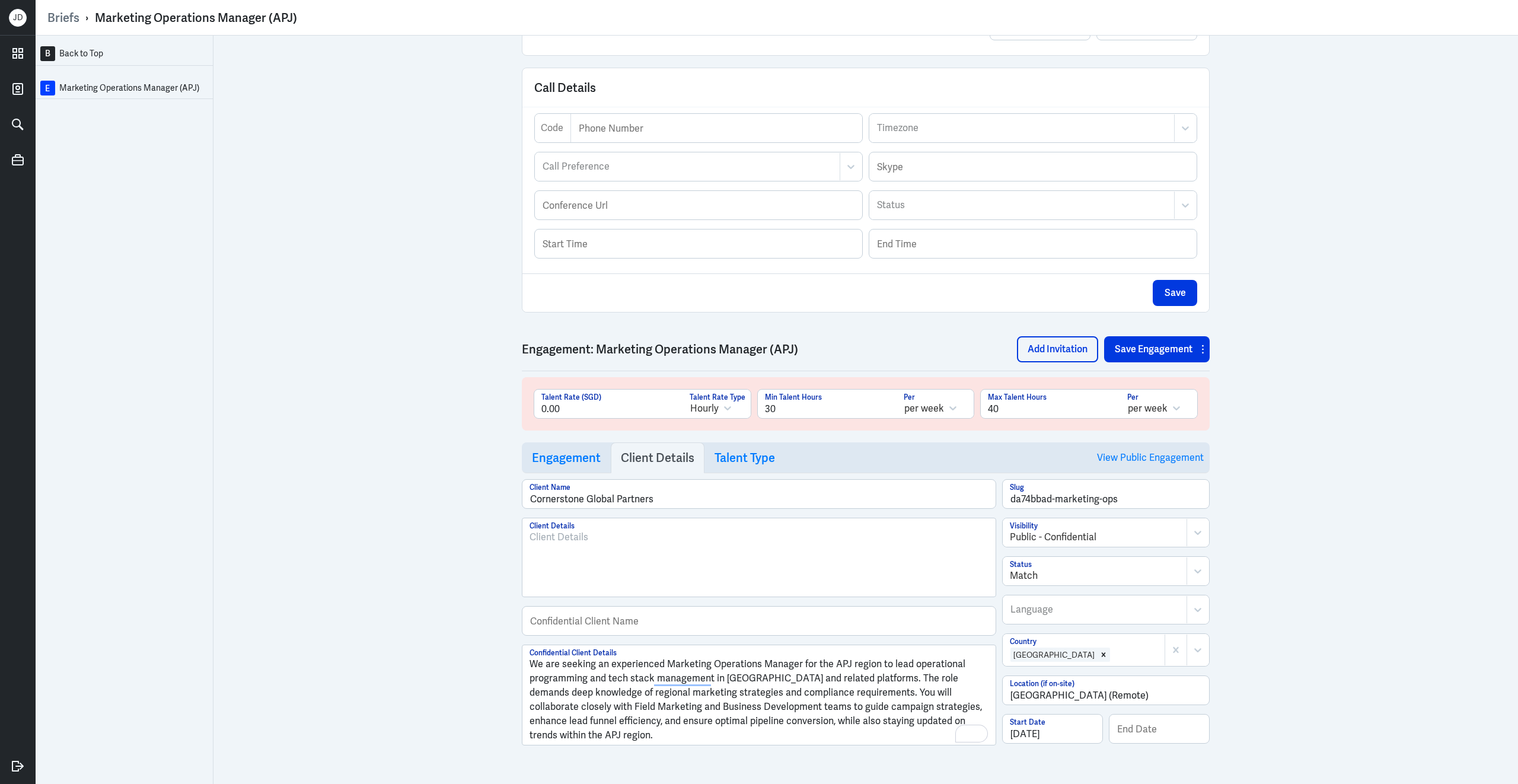
scroll to position [297, 0]
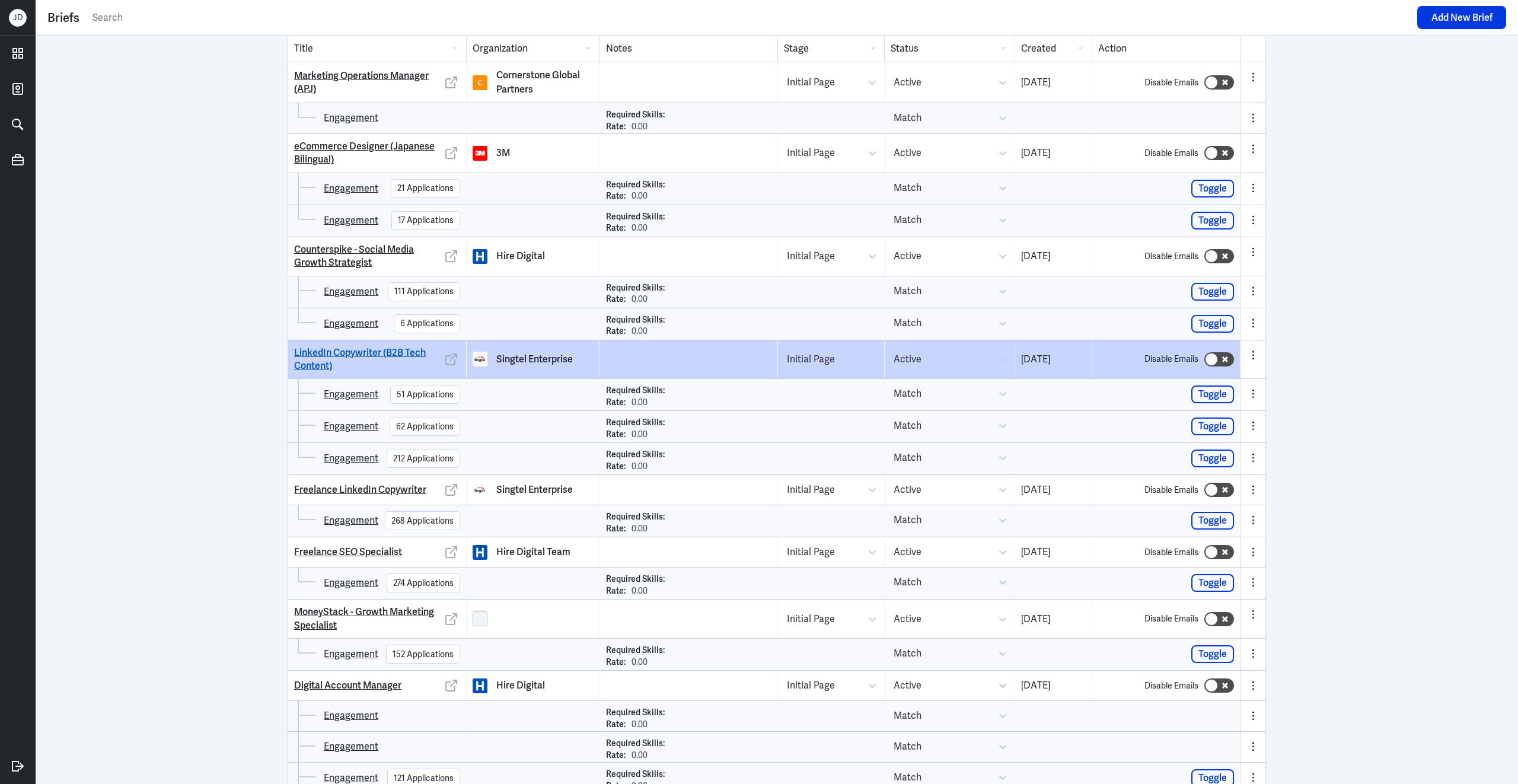
click at [331, 357] on link "LinkedIn Copywriter (B2B Tech Content)" at bounding box center [368, 359] width 148 height 27
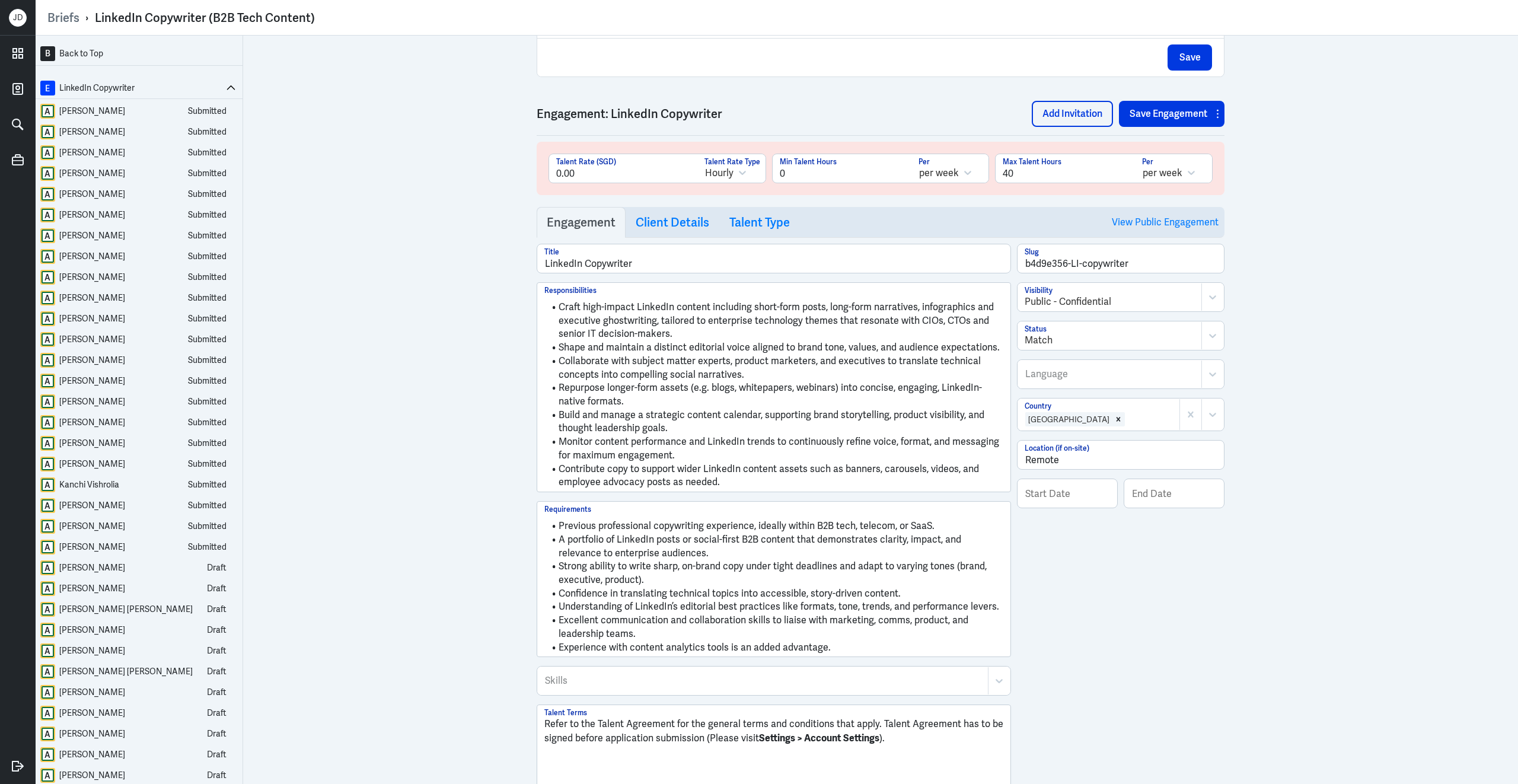
scroll to position [564, 0]
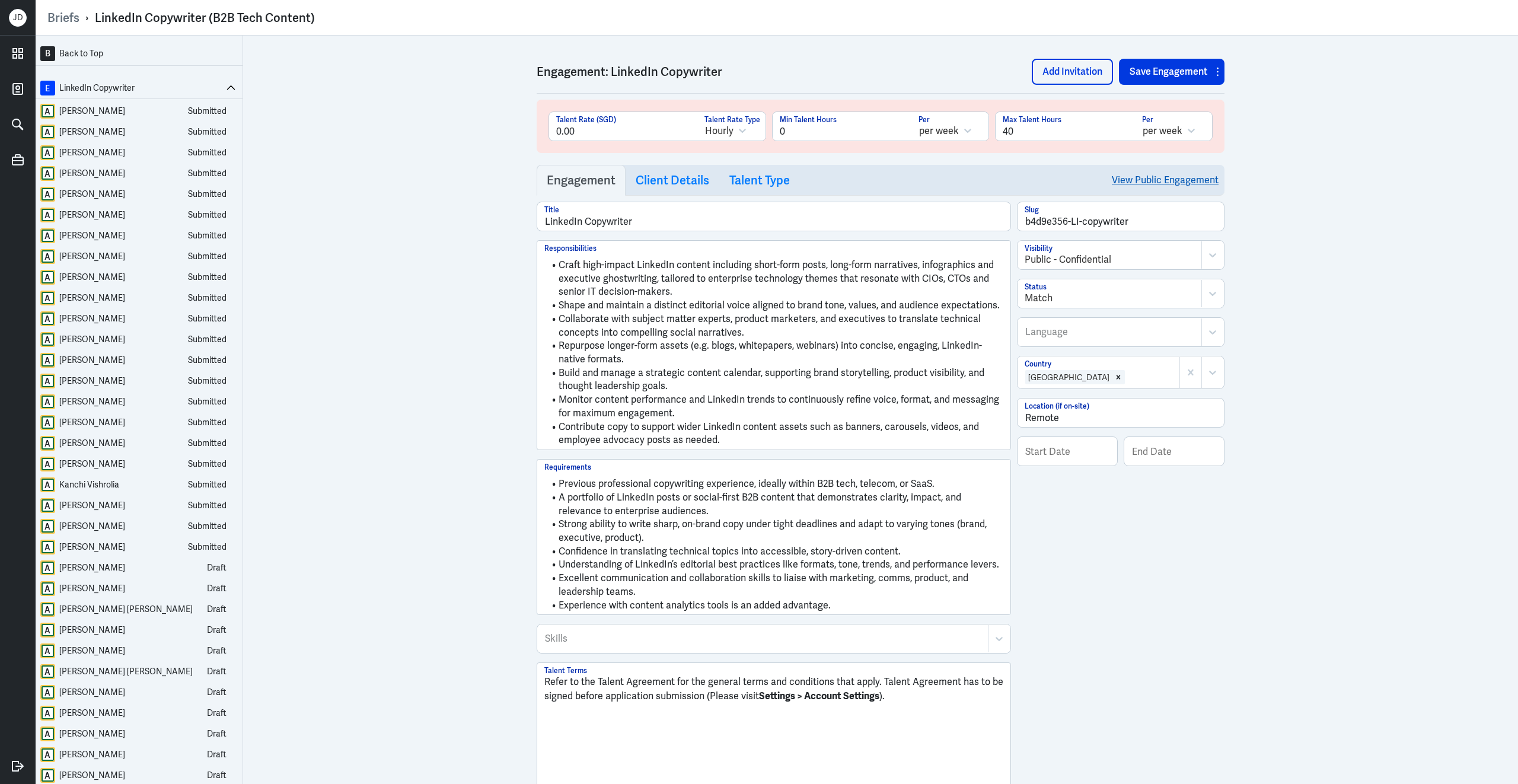
click at [1193, 185] on link "View Public Engagement" at bounding box center [1165, 179] width 107 height 30
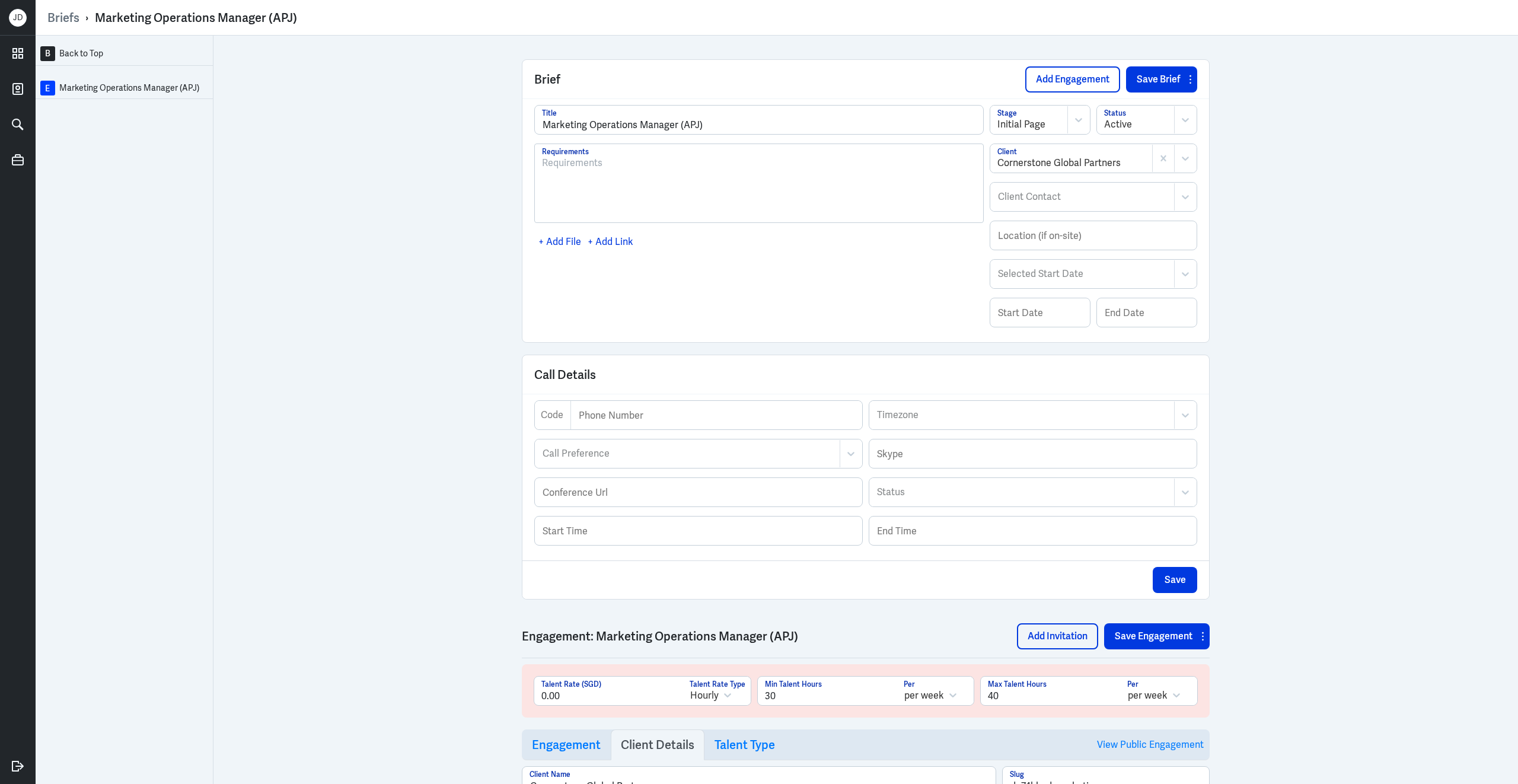
scroll to position [297, 0]
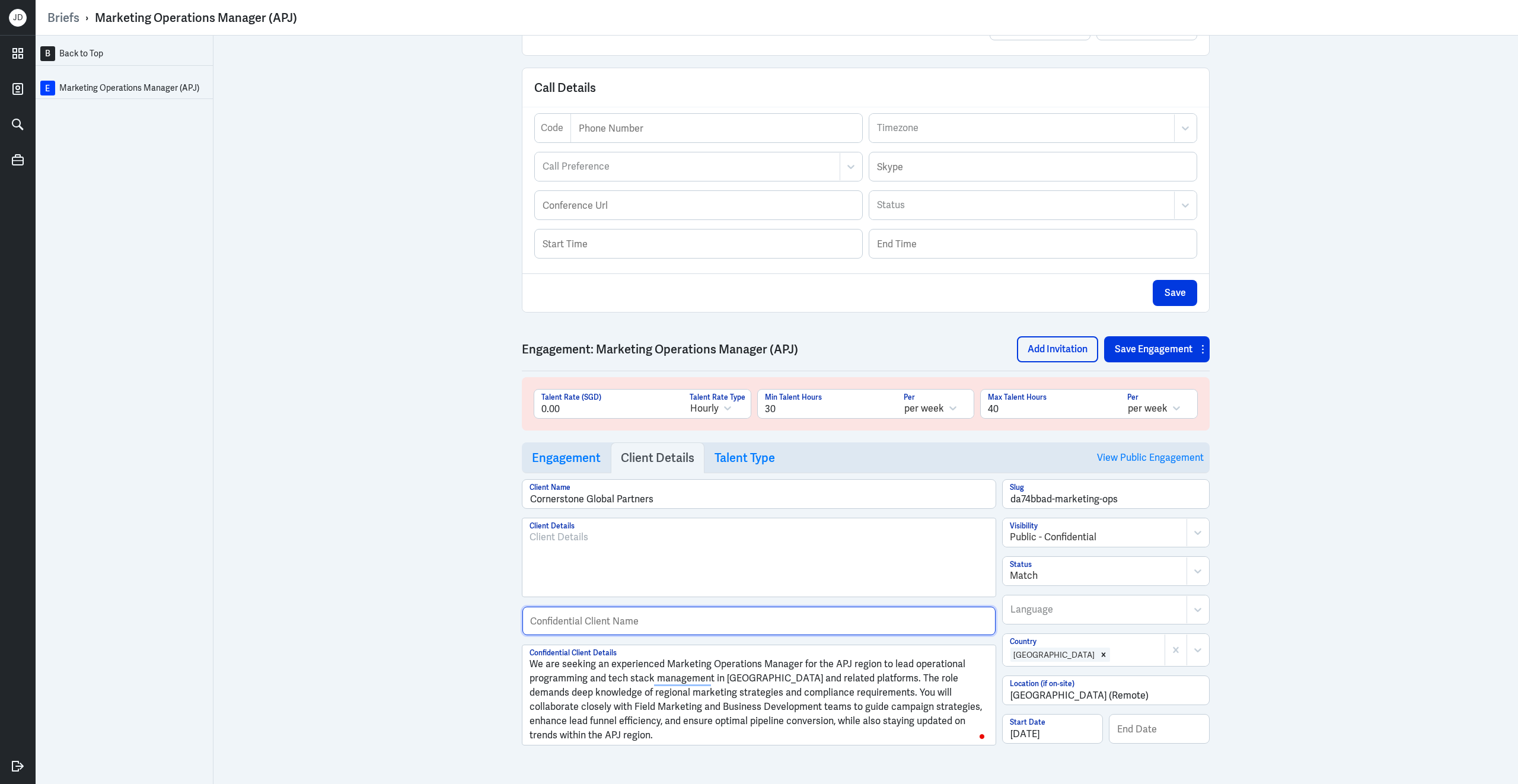
click at [542, 629] on input "text" at bounding box center [759, 620] width 474 height 28
paste input "Leading Talent Management Platform"
click at [532, 625] on input "Leading Talent Management Platform" at bounding box center [759, 620] width 474 height 28
type input "A Leading Talent Management Platform"
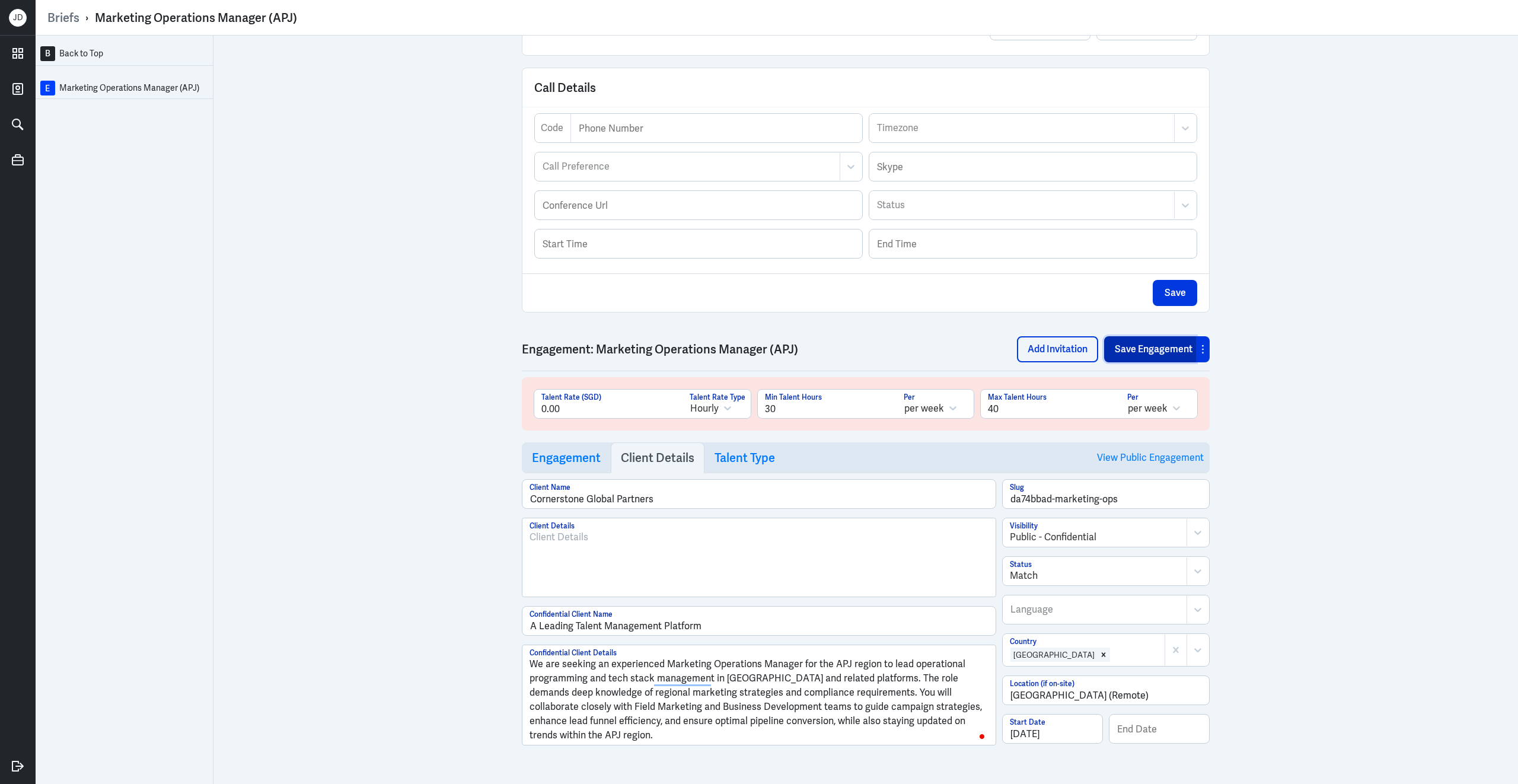
click at [1163, 347] on button "Save Engagement" at bounding box center [1150, 349] width 92 height 26
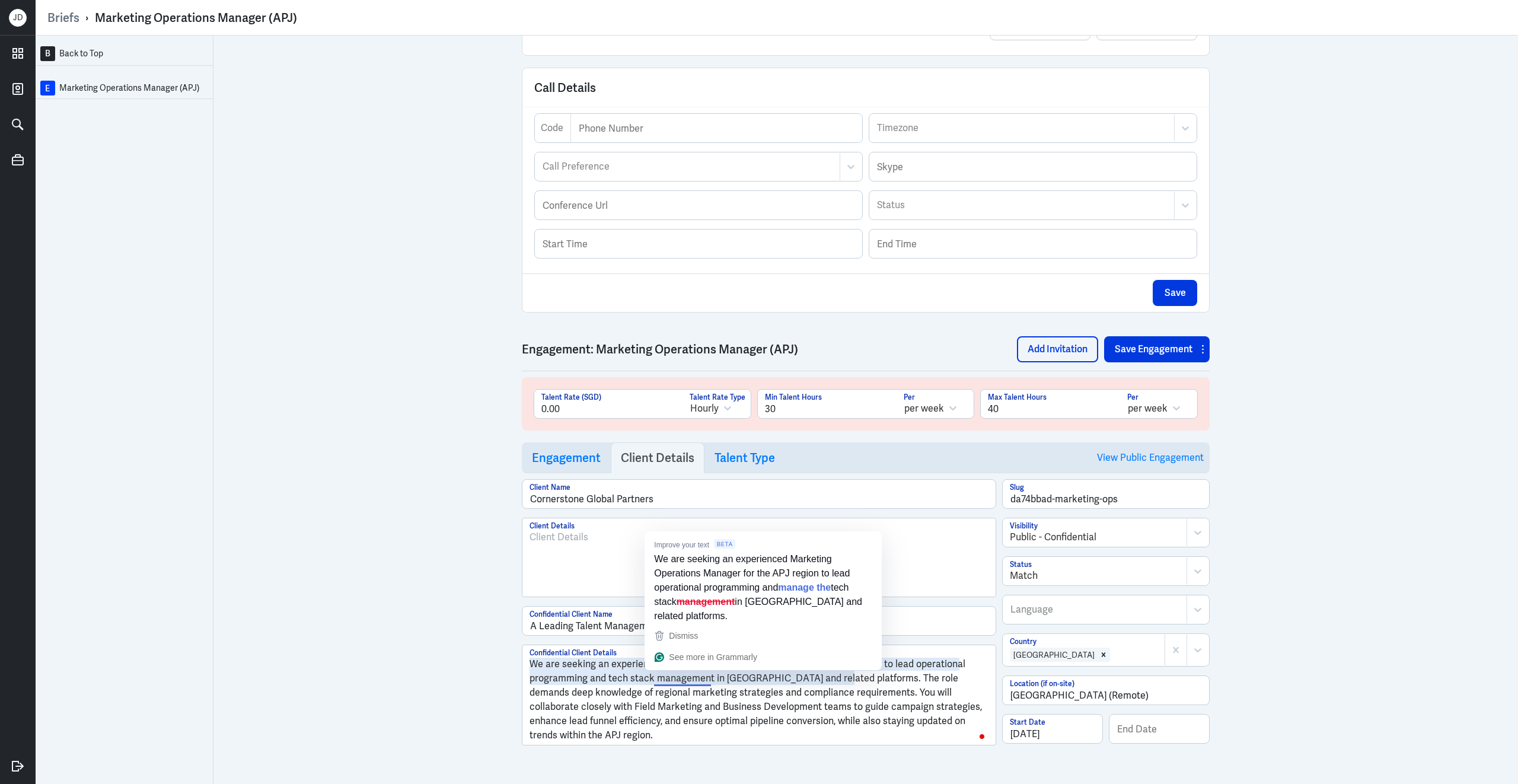
click at [691, 714] on p "We are seeking an experienced Marketing Operations Manager for the APJ region t…" at bounding box center [759, 699] width 459 height 85
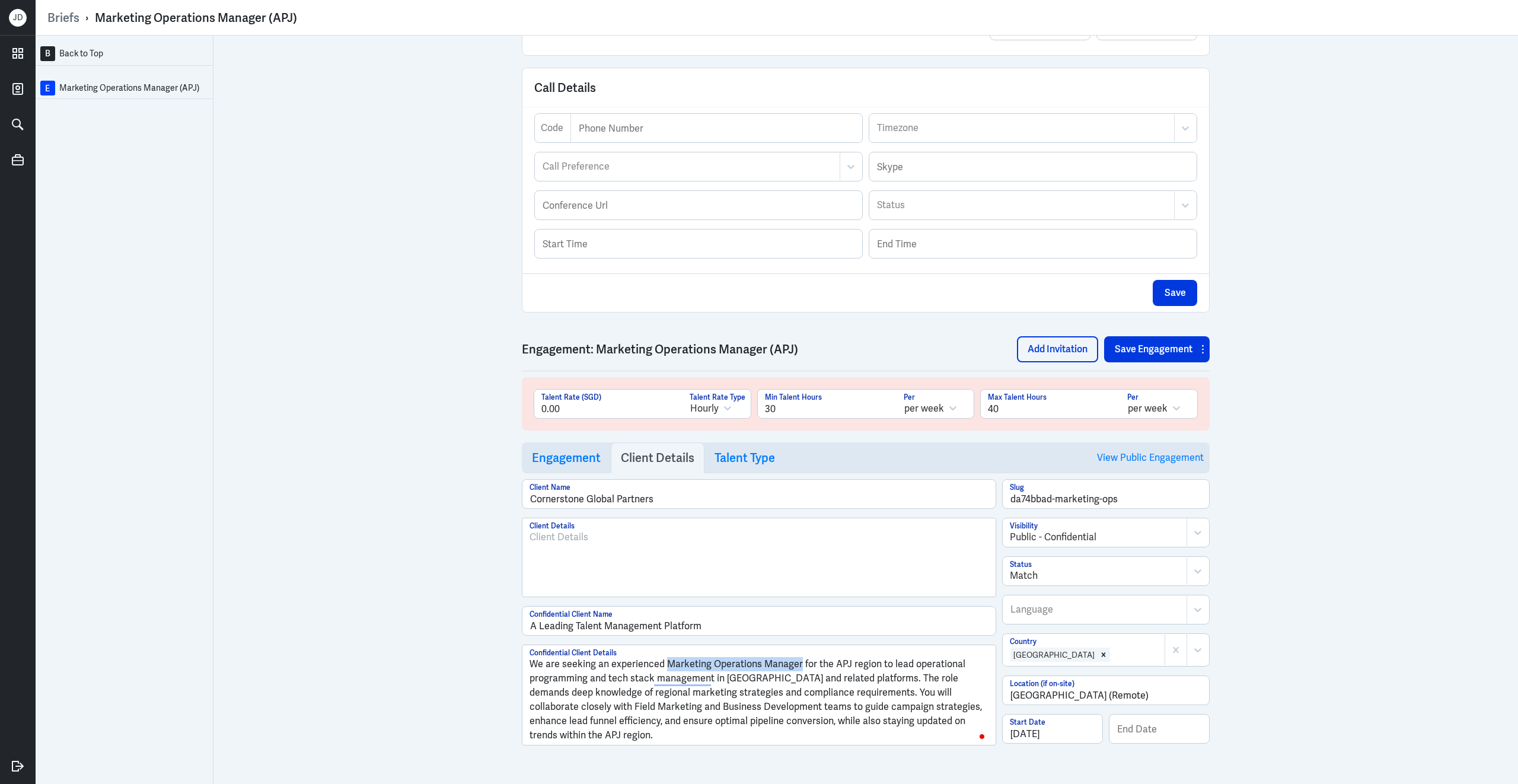
drag, startPoint x: 666, startPoint y: 662, endPoint x: 800, endPoint y: 664, distance: 134.0
click at [799, 664] on p "We are seeking an experienced Marketing Operations Manager for the APJ region t…" at bounding box center [759, 699] width 459 height 85
click at [679, 689] on icon "button" at bounding box center [679, 688] width 11 height 11
click at [798, 664] on strong "Marketing Operations Manager" at bounding box center [733, 664] width 137 height 13
click at [1134, 351] on button "Save Engagement" at bounding box center [1150, 349] width 92 height 26
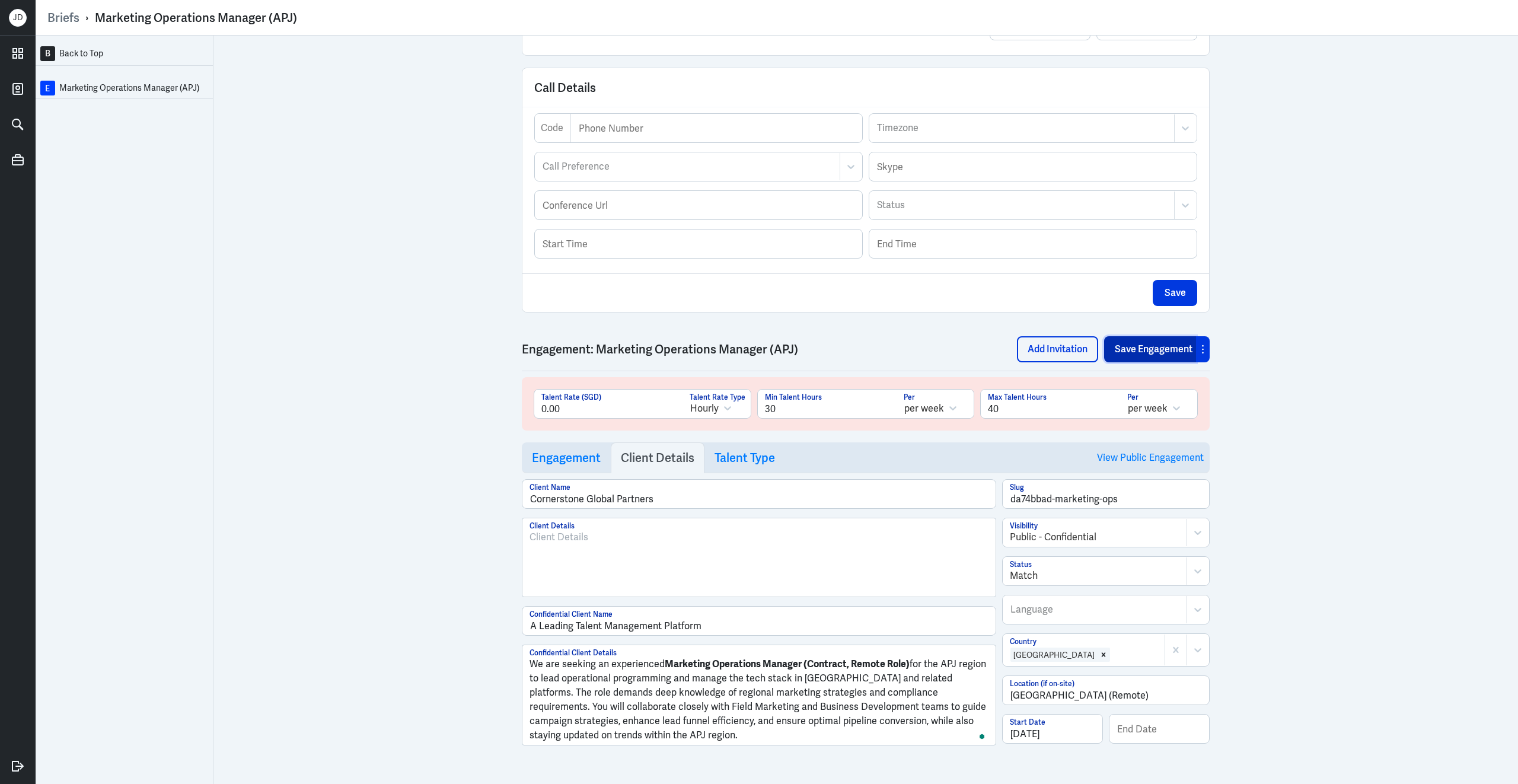
click at [1126, 353] on button "Save Engagement" at bounding box center [1150, 349] width 92 height 26
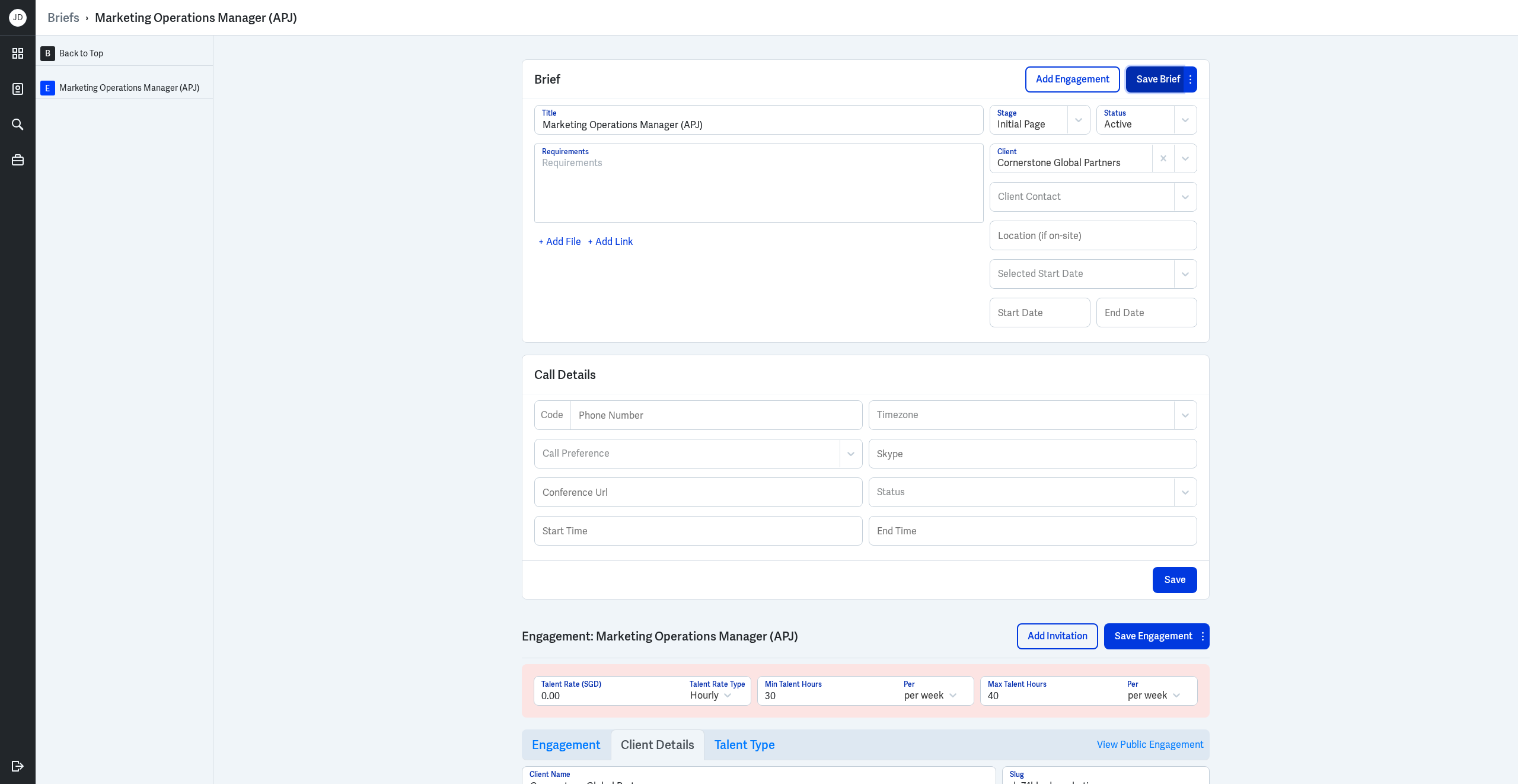
click at [1154, 83] on button "Save Brief" at bounding box center [1155, 79] width 58 height 26
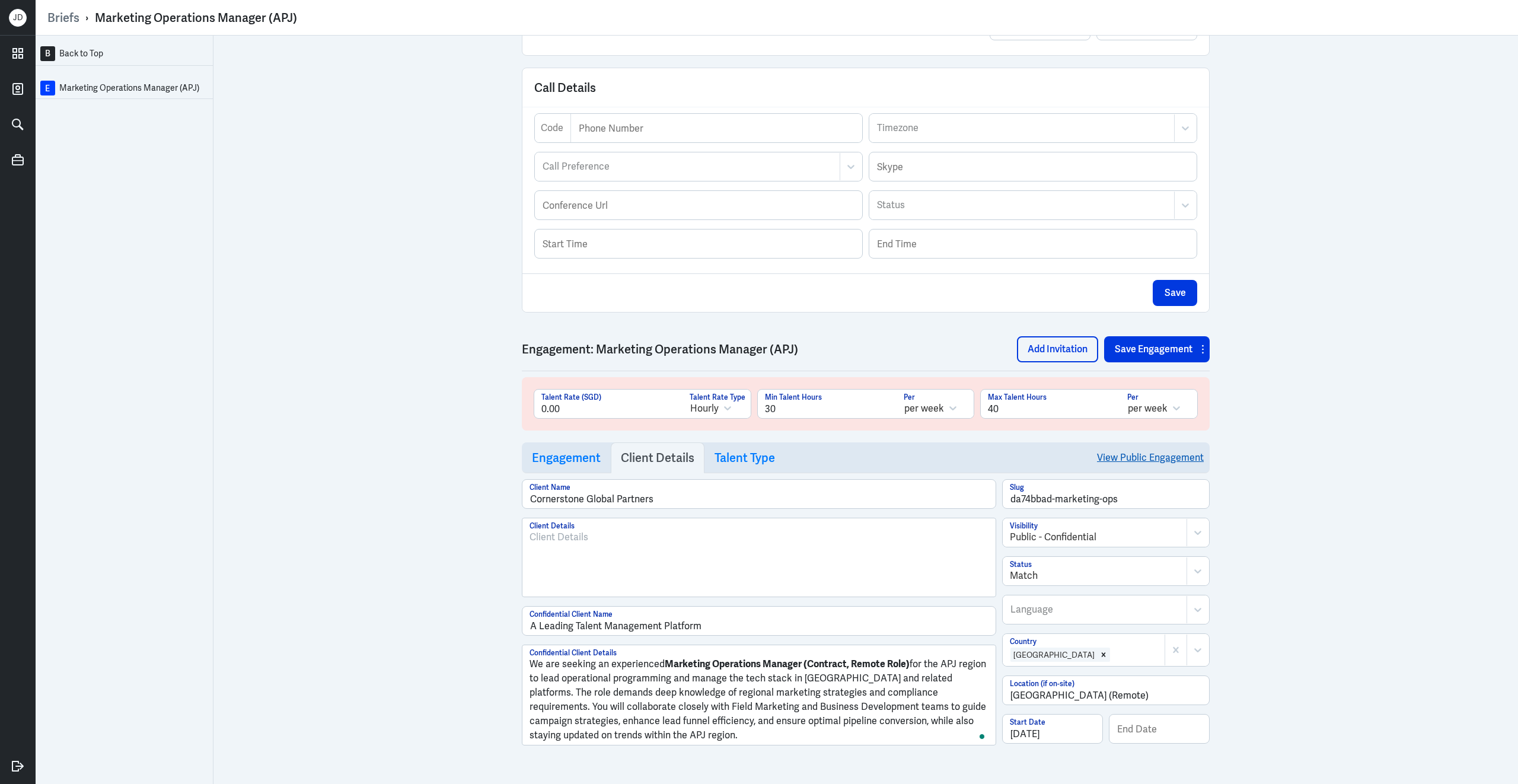
click at [1113, 457] on link "View Public Engagement" at bounding box center [1150, 457] width 107 height 30
